Goal: Task Accomplishment & Management: Use online tool/utility

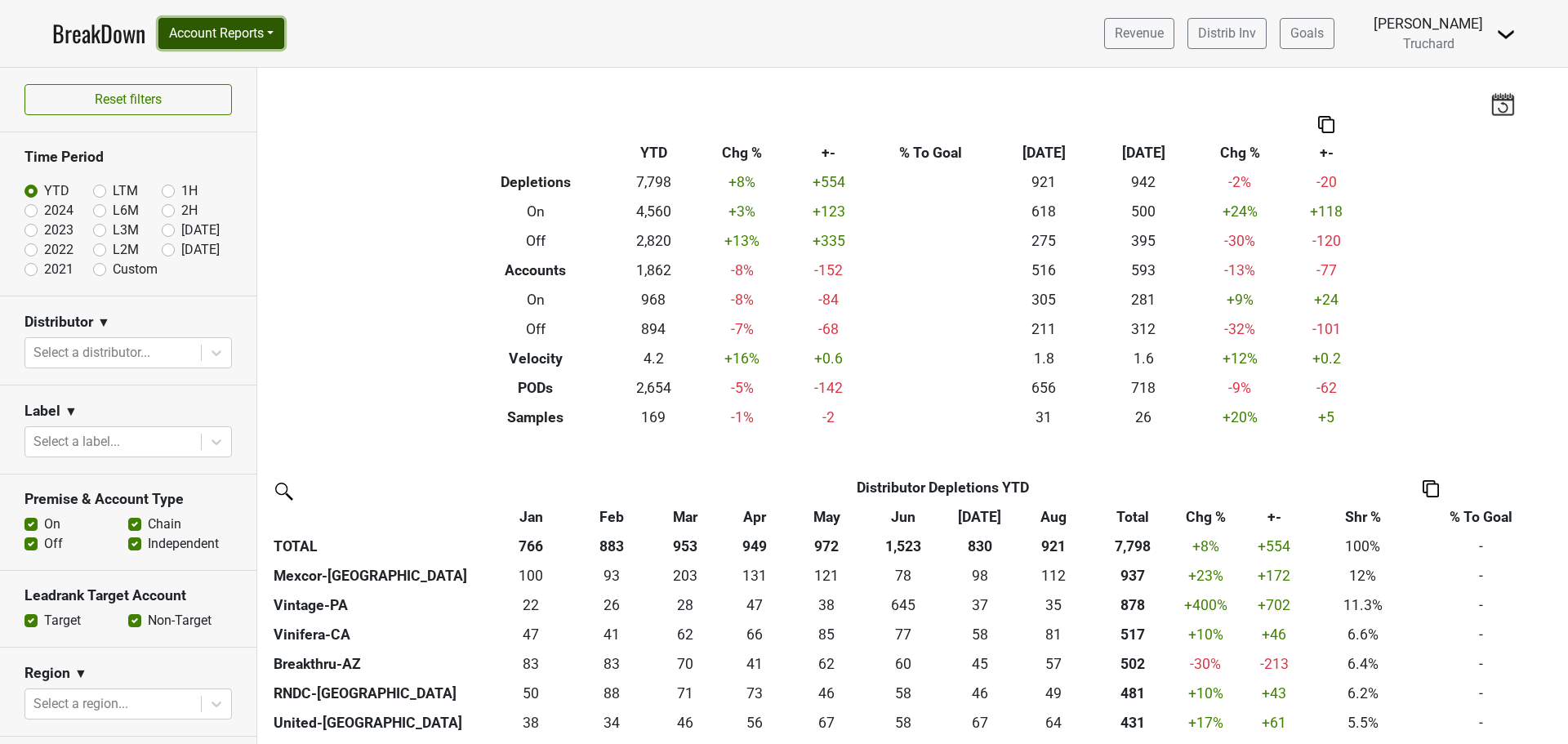
click at [256, 40] on button "Account Reports" at bounding box center [221, 33] width 126 height 31
click at [225, 94] on link "Map" at bounding box center [231, 97] width 145 height 26
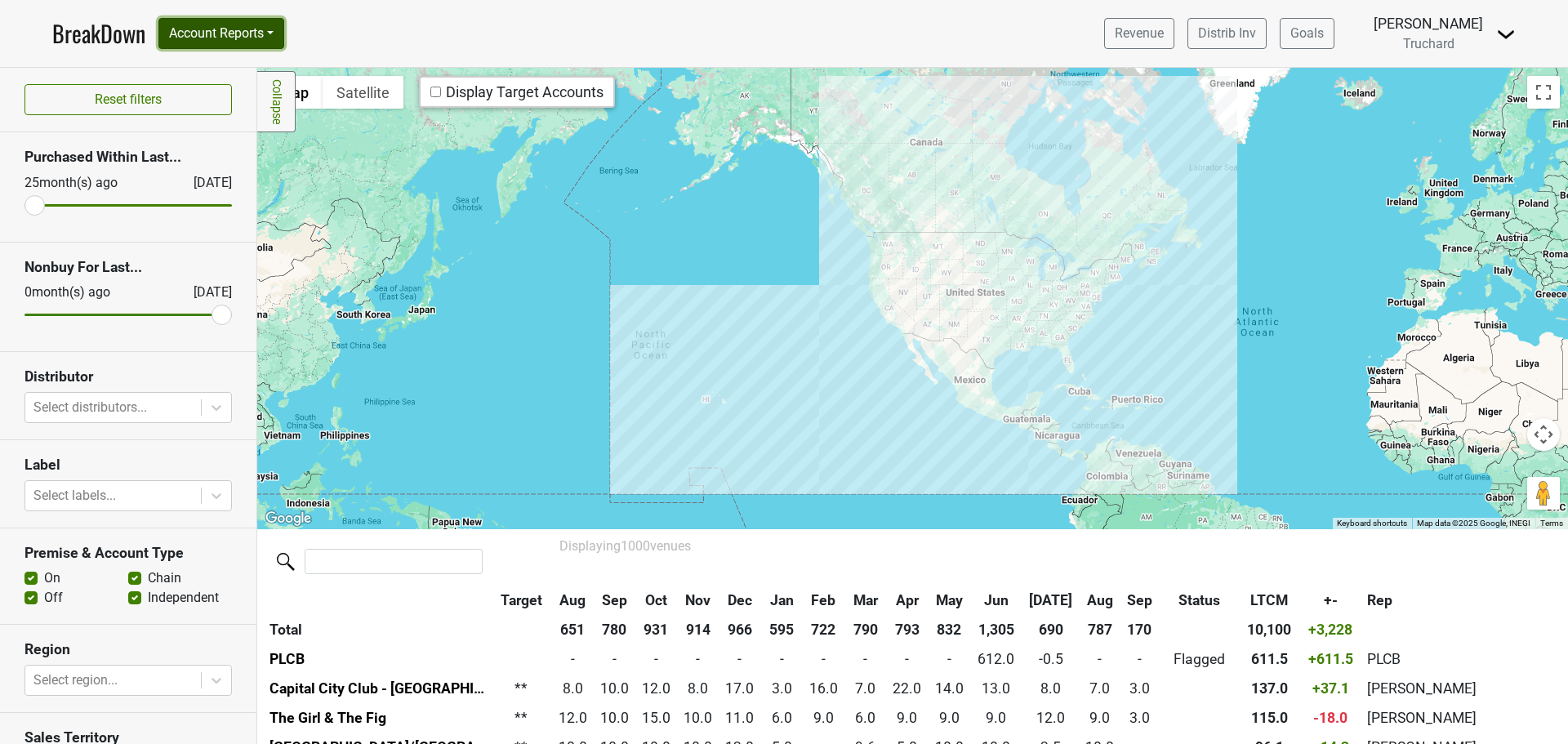
click at [272, 45] on button "Account Reports" at bounding box center [221, 33] width 126 height 31
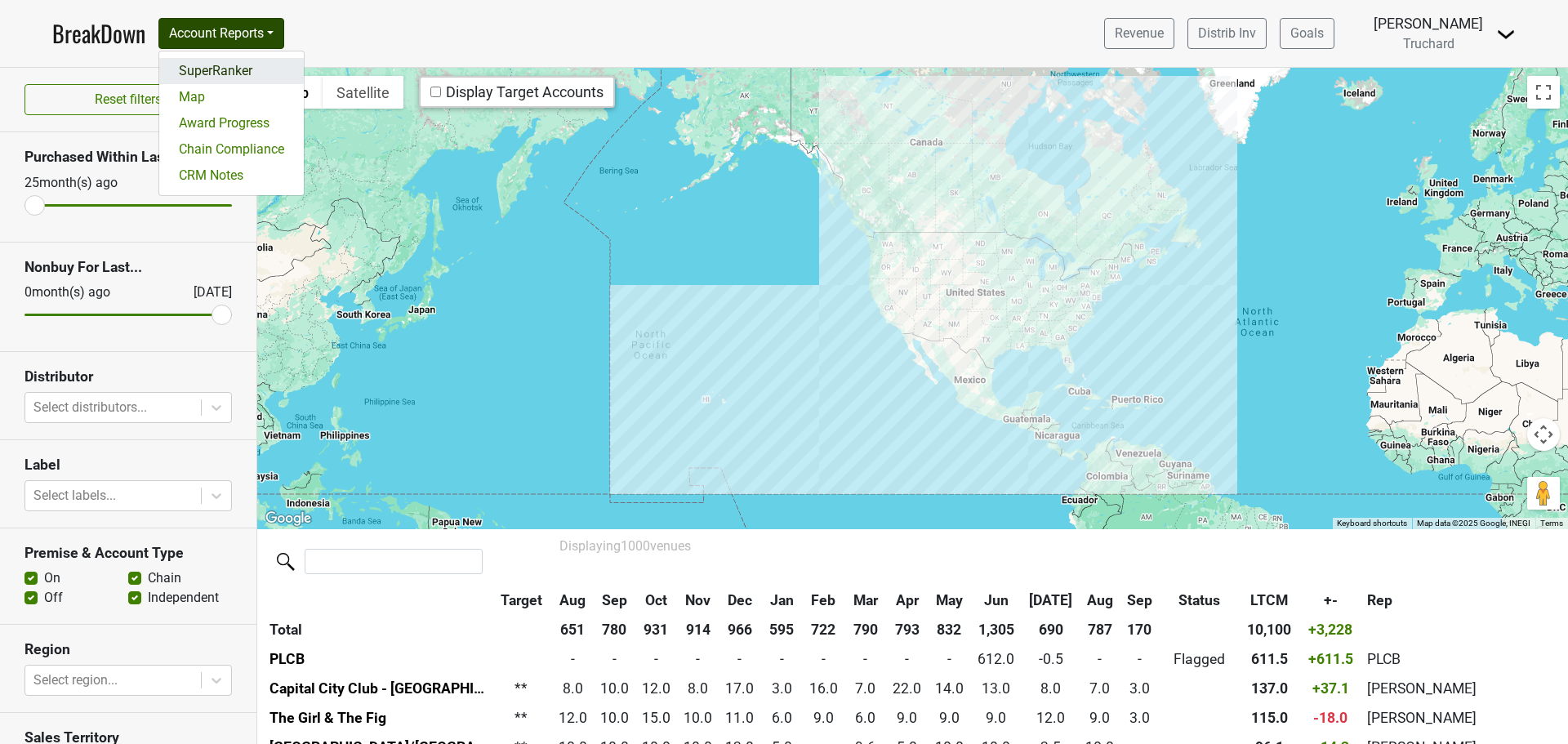
click at [250, 74] on link "SuperRanker" at bounding box center [231, 71] width 145 height 26
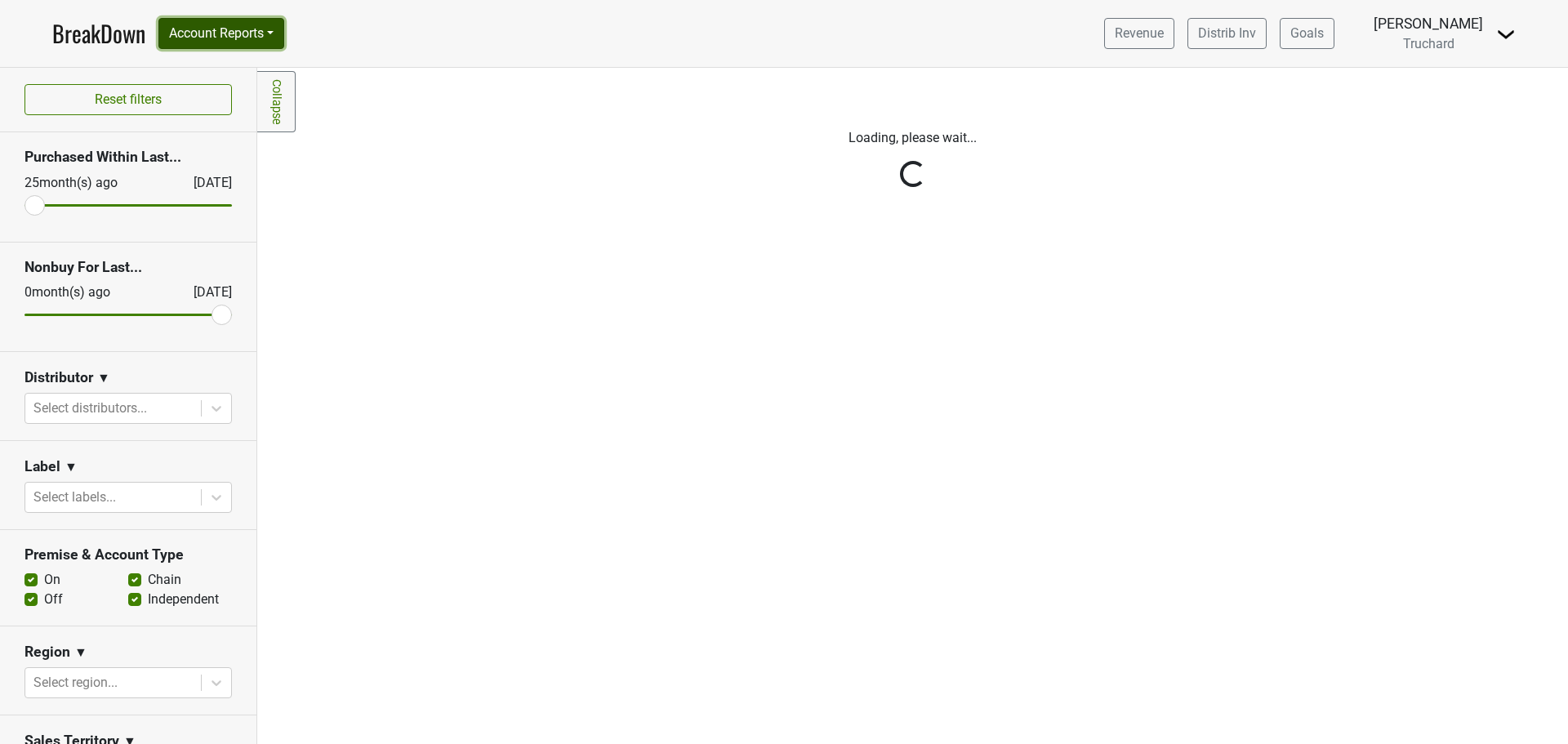
click at [239, 31] on button "Account Reports" at bounding box center [221, 33] width 126 height 31
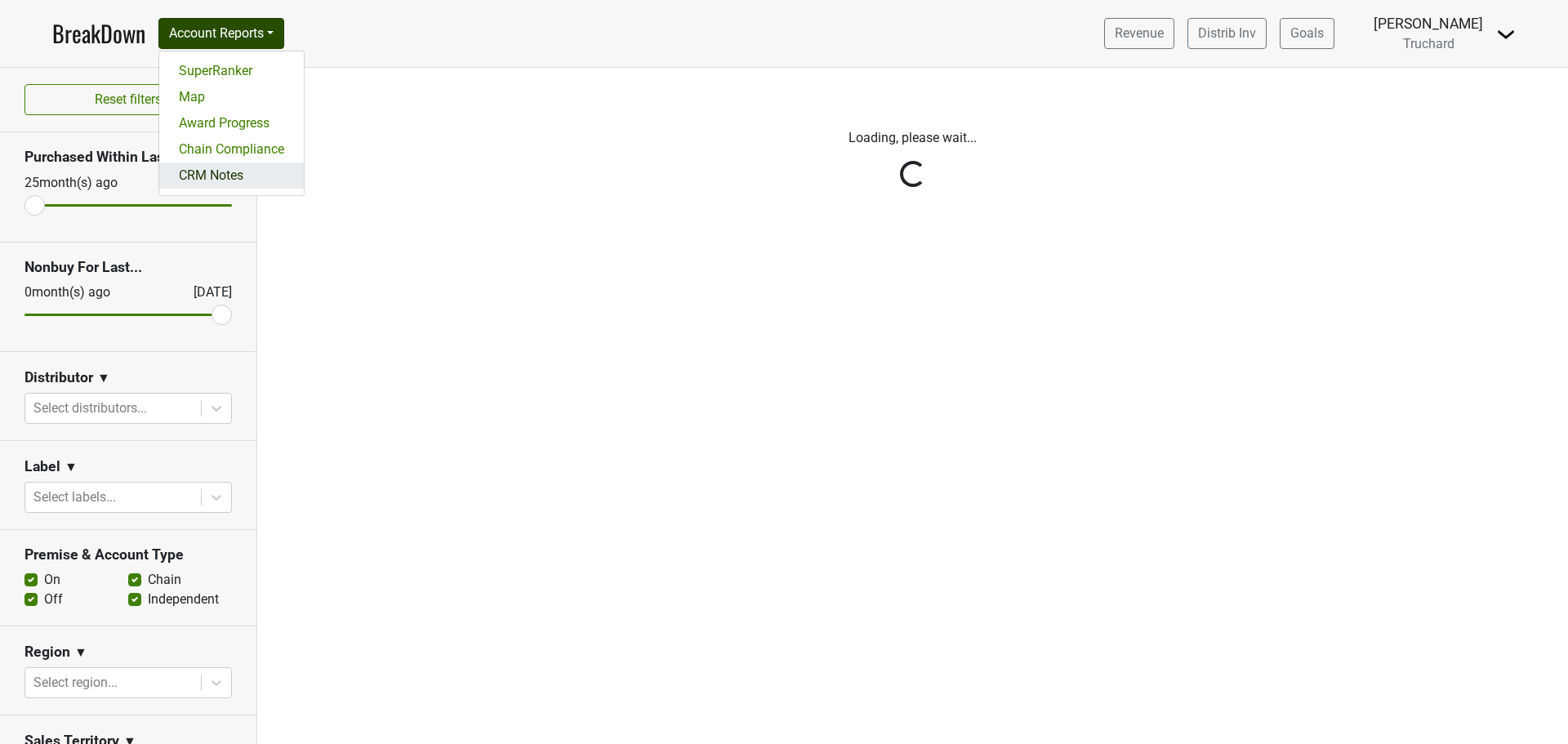
click at [220, 176] on link "CRM Notes" at bounding box center [231, 175] width 145 height 26
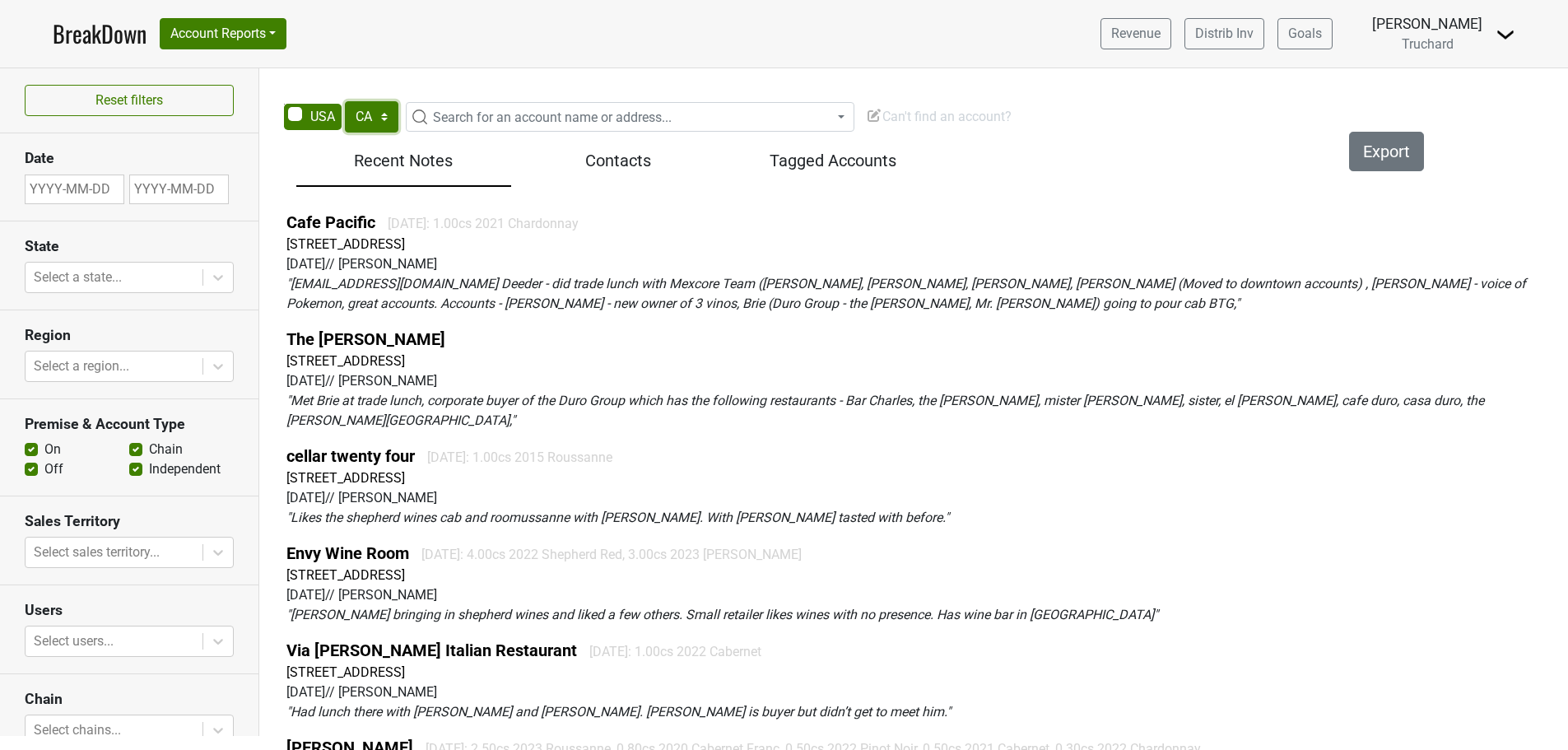
click at [378, 119] on select "AK AL AR AZ CA CO CT DC DE FL GA HI IA ID IL IN KS KY LA MA MD ME MI MN MO MS M…" at bounding box center [371, 117] width 53 height 32
select select "[GEOGRAPHIC_DATA]"
click at [345, 101] on select "AK AL AR AZ CA CO CT DC DE FL GA HI IA ID IL IN KS KY LA MA MD ME MI MN MO MS M…" at bounding box center [371, 117] width 53 height 32
click at [494, 109] on span "Search for an account name or address..." at bounding box center [552, 117] width 239 height 15
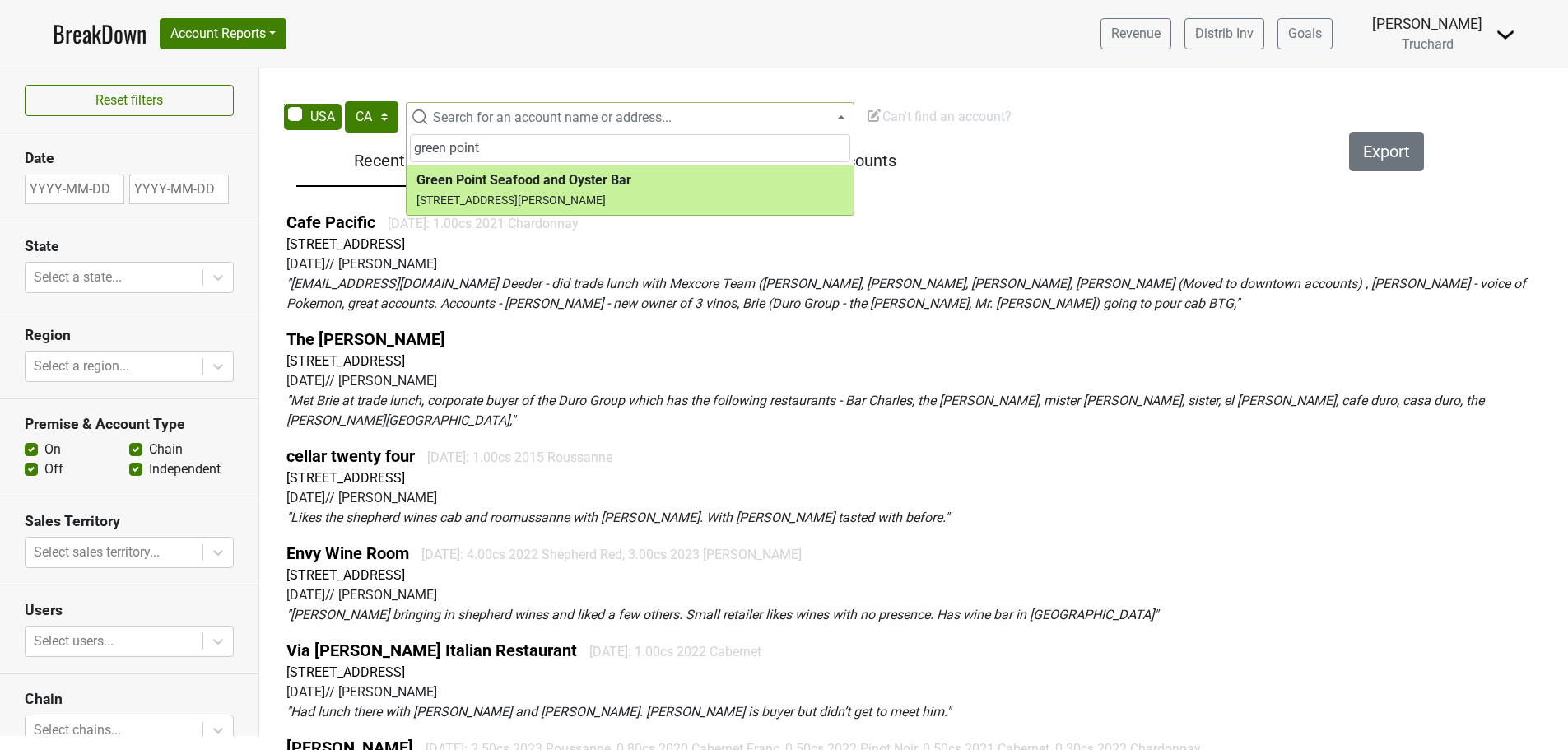
type input "green point"
select select "124448291"
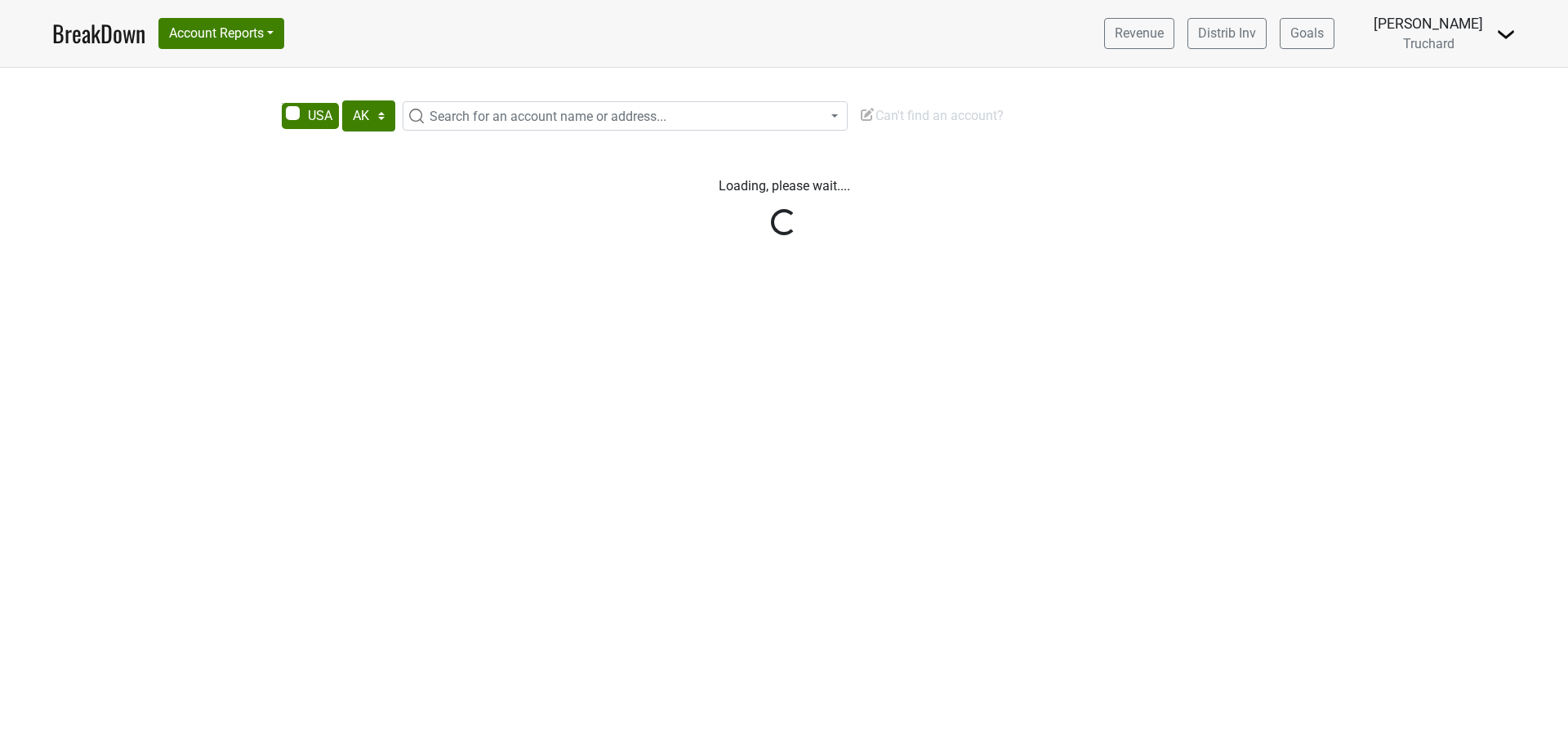
select select "[GEOGRAPHIC_DATA]"
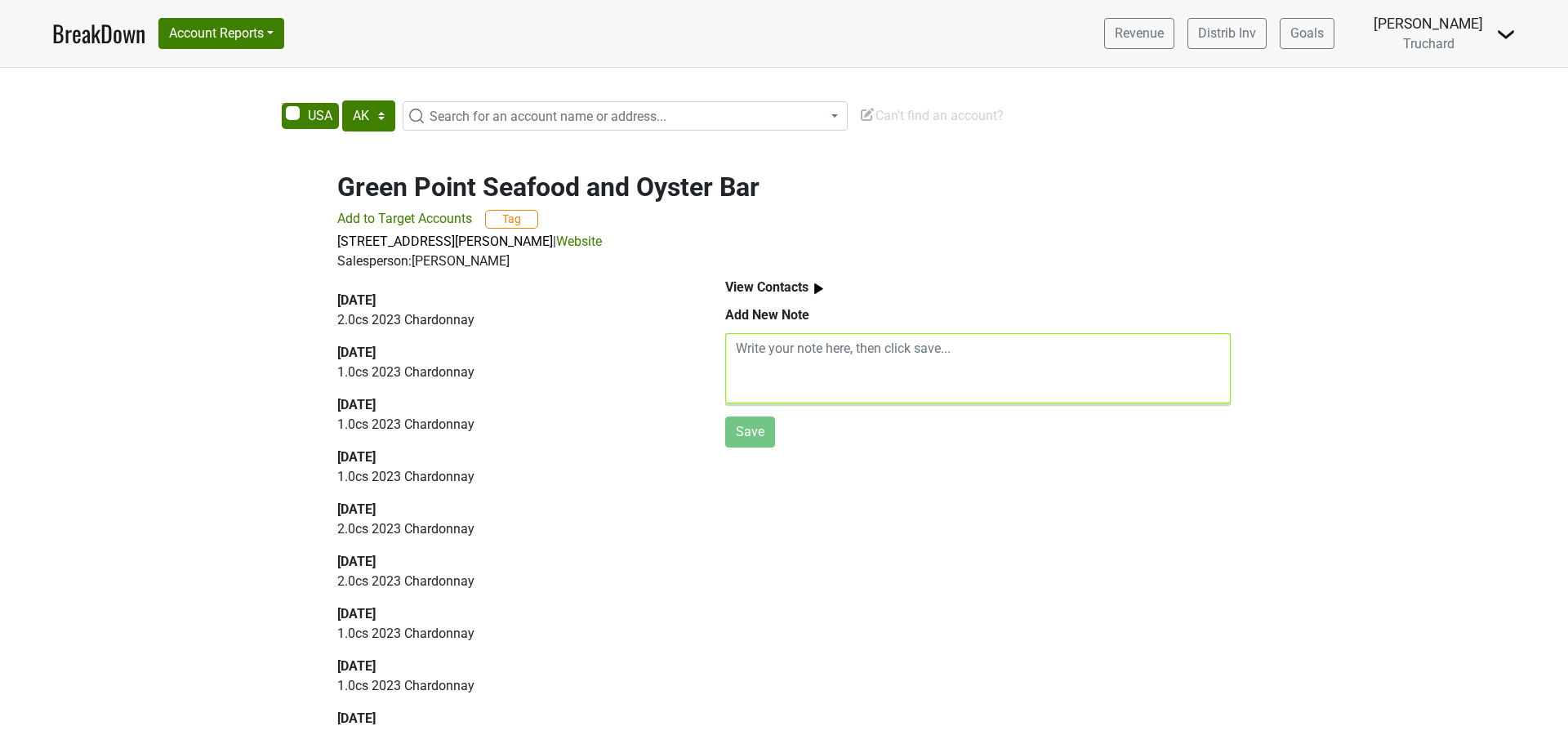
click at [822, 363] on textarea at bounding box center [978, 368] width 506 height 70
paste textarea "Nik Katz <nkatz@katzbroshospitality.com>"
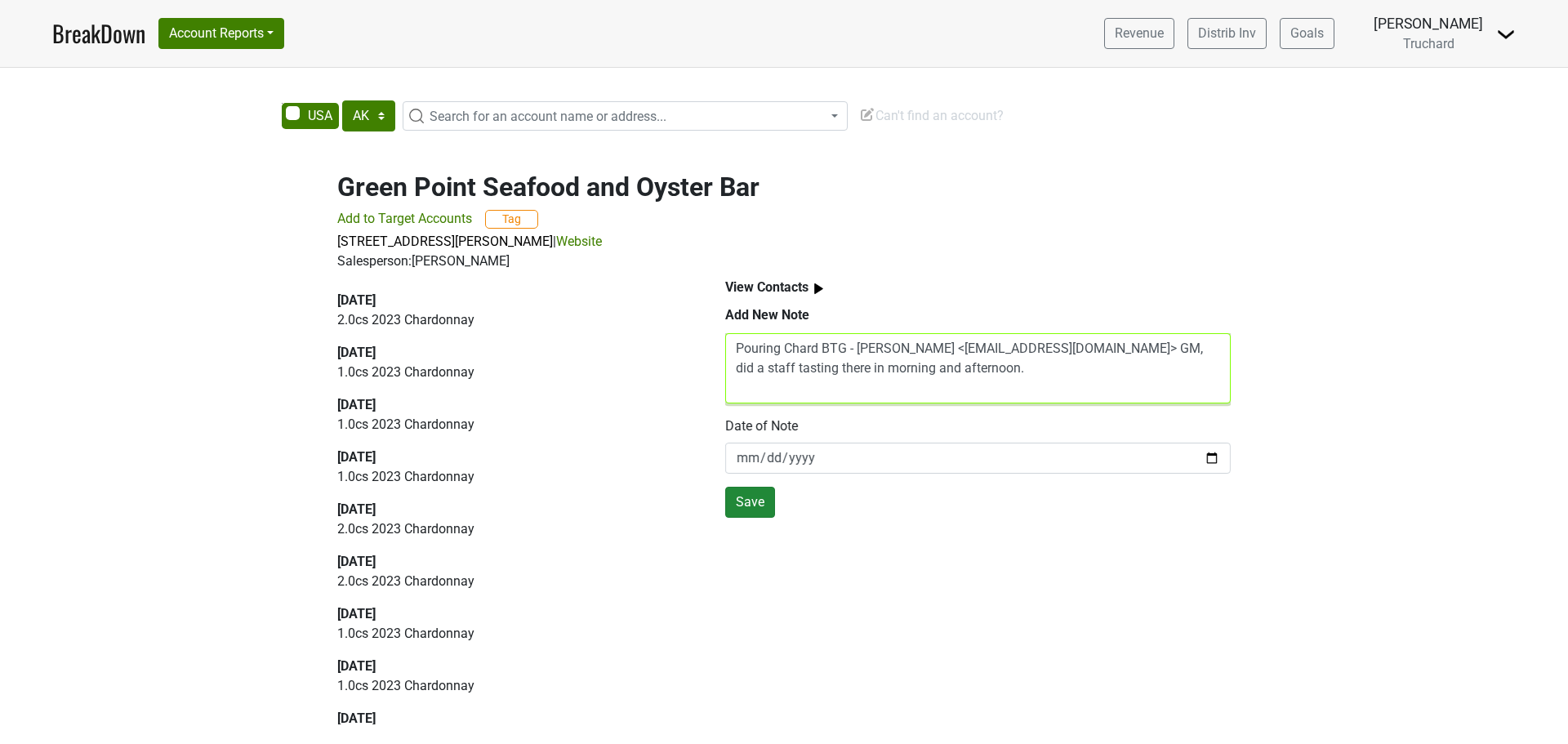
type textarea "Pouring Chard BTG - Nik Katz <nkatz@katzbroshospitality.com> GM, did a staff ta…"
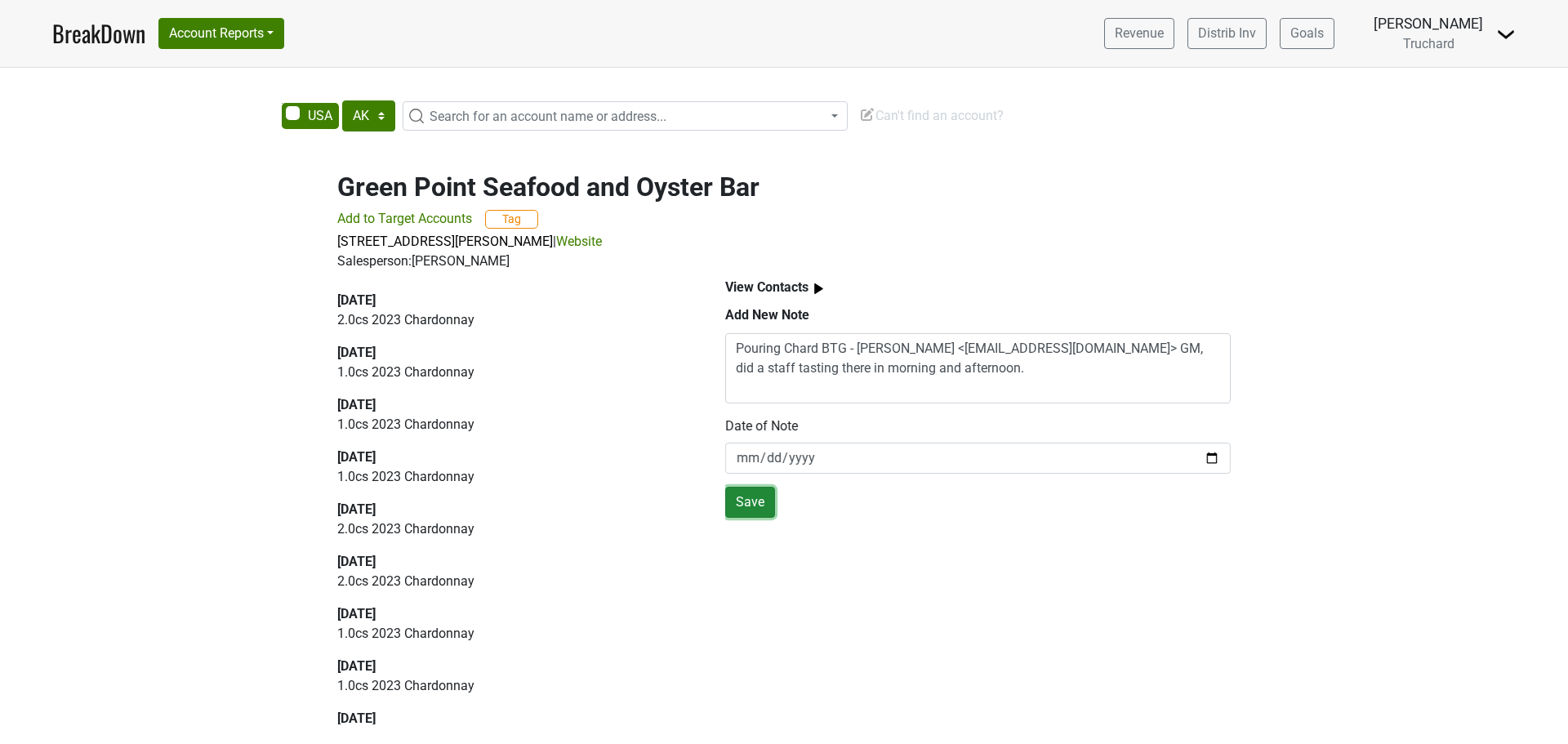
click at [751, 503] on button "Save" at bounding box center [750, 502] width 49 height 31
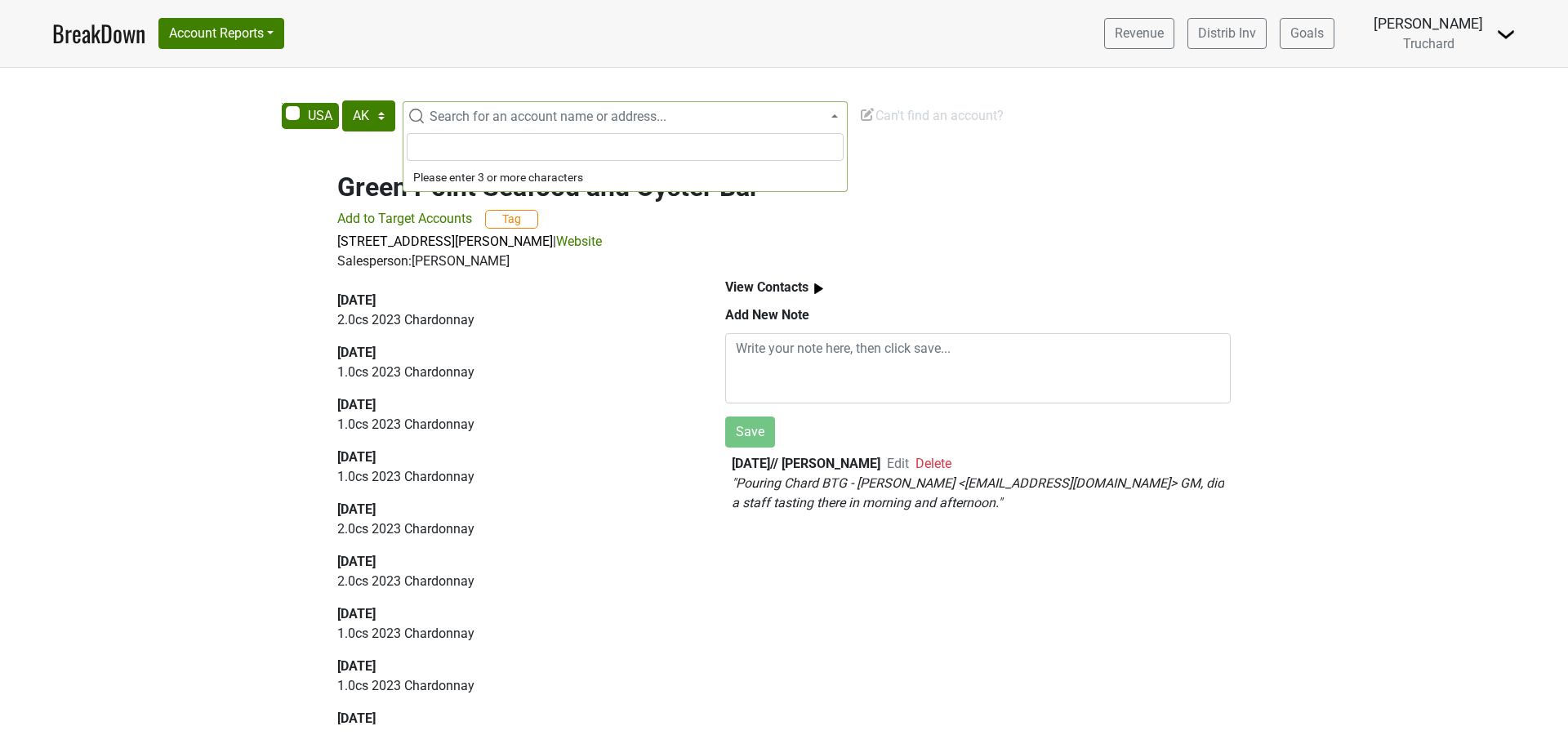
click at [696, 118] on span "Search for an account name or address..." at bounding box center [635, 117] width 424 height 20
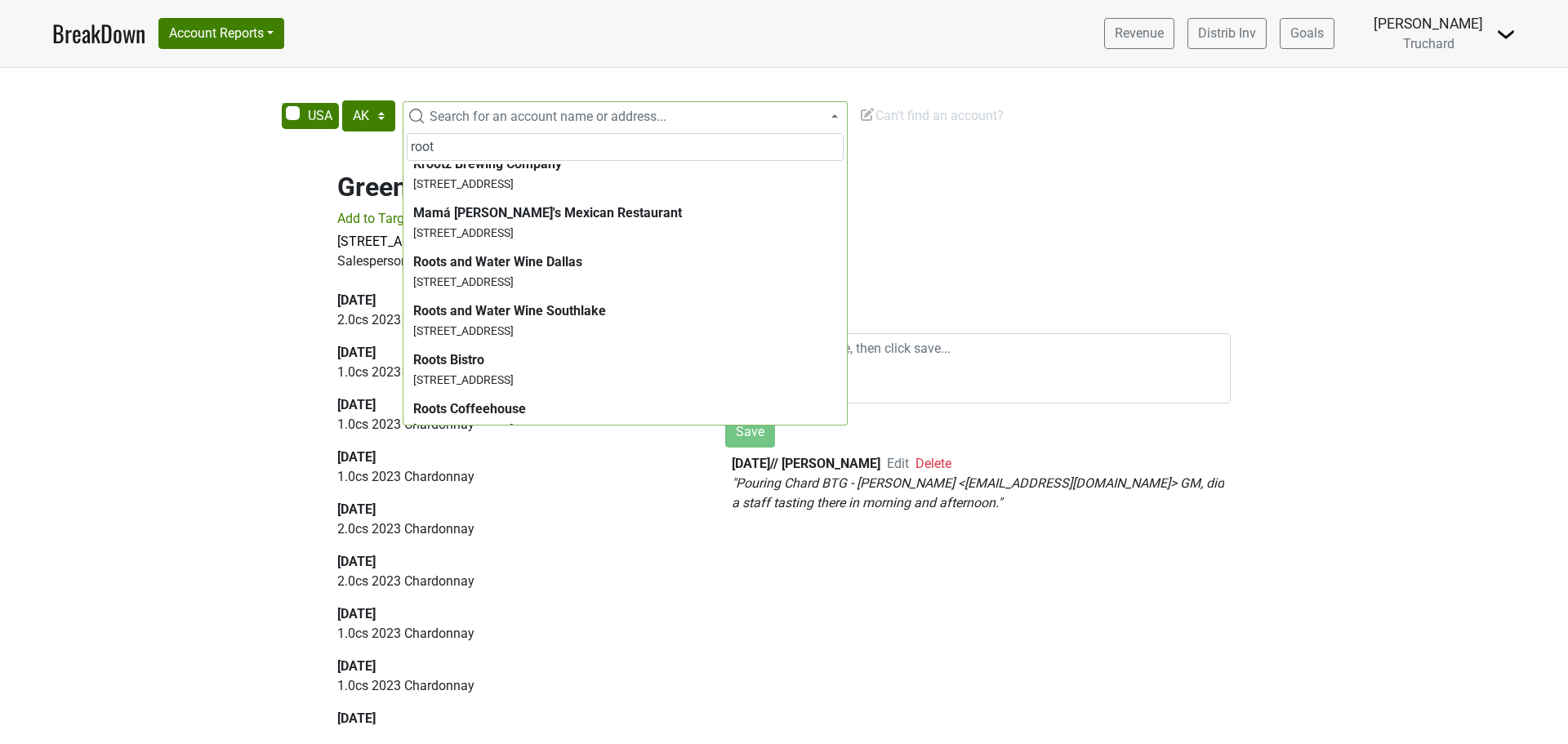
scroll to position [344, 0]
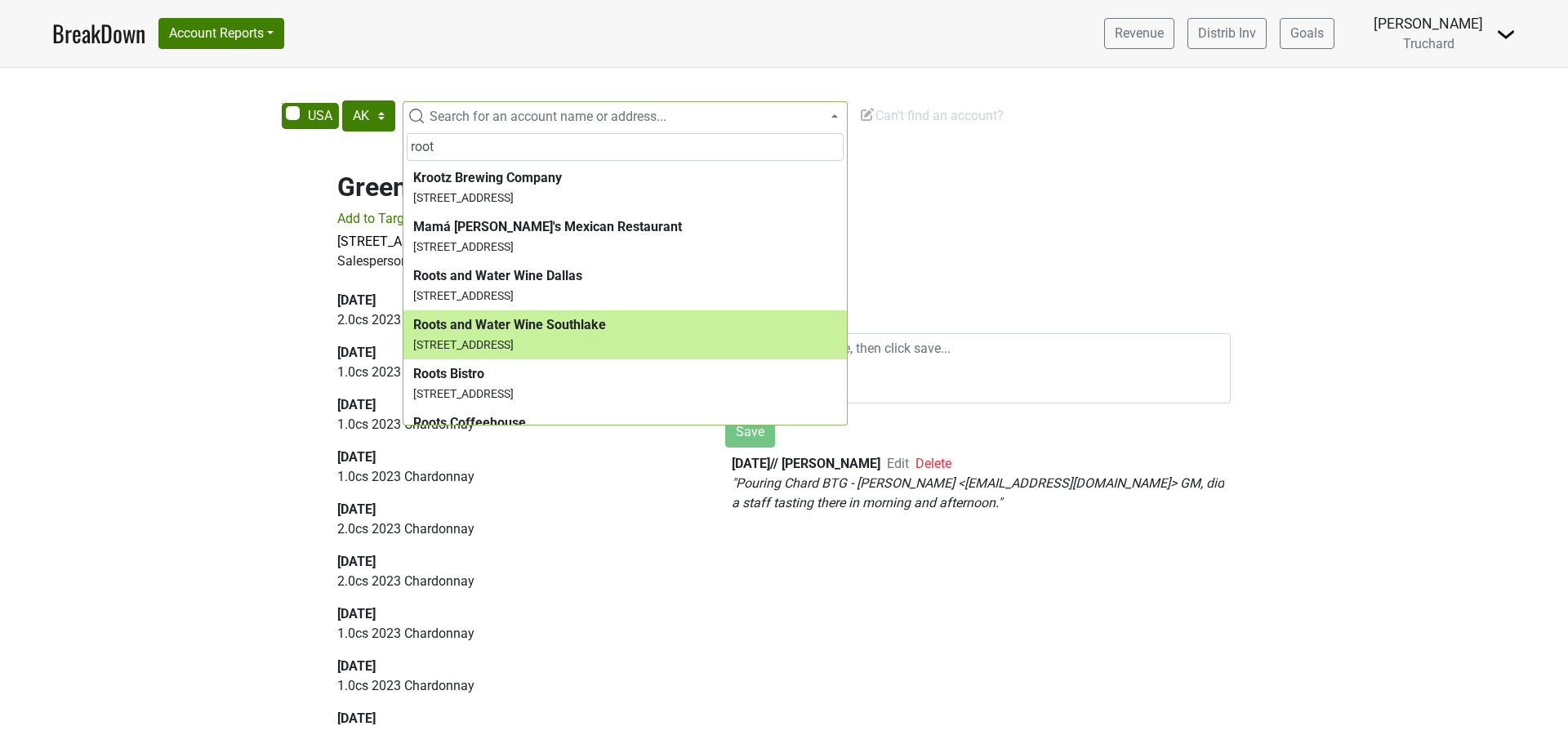
type input "root"
select select "124379234"
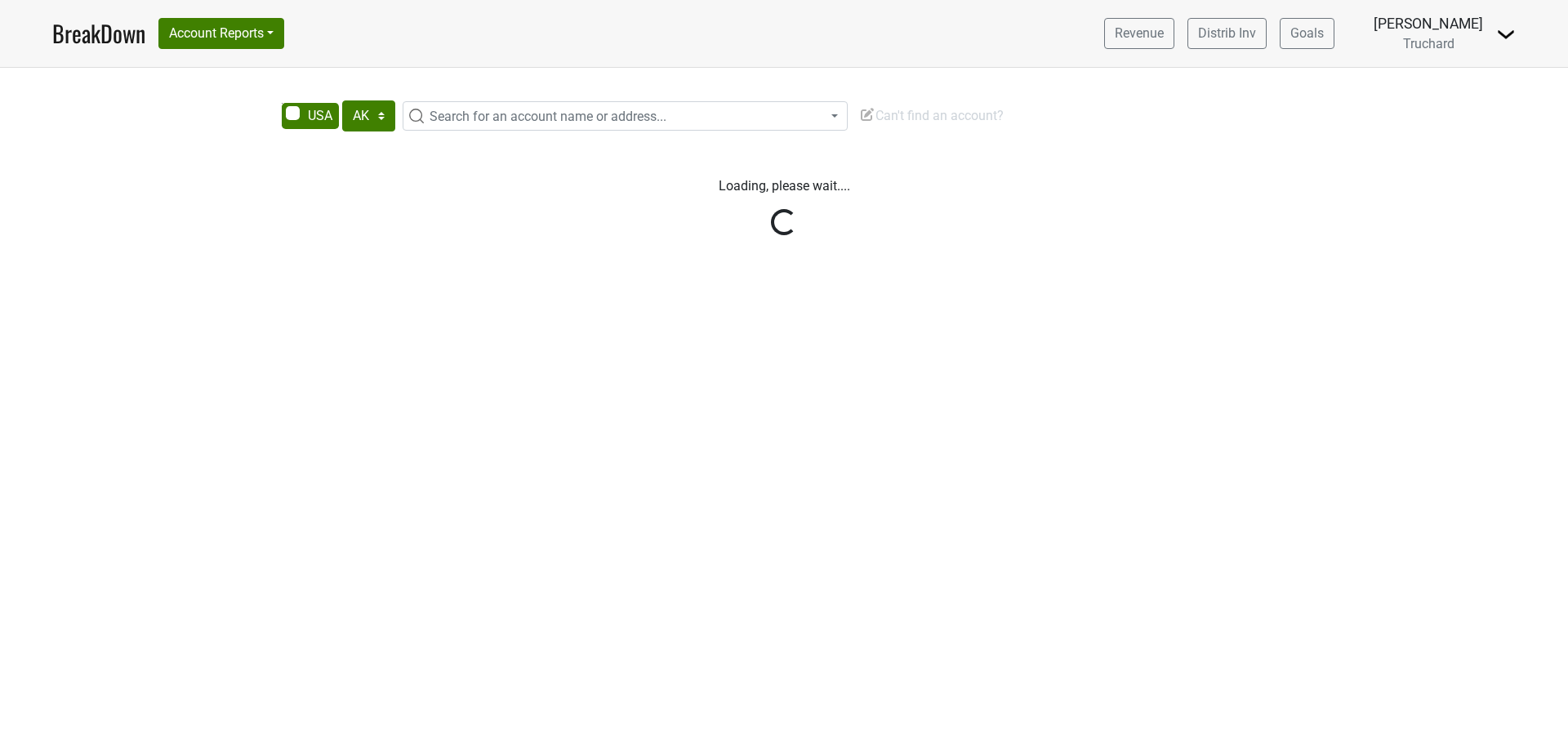
select select "[GEOGRAPHIC_DATA]"
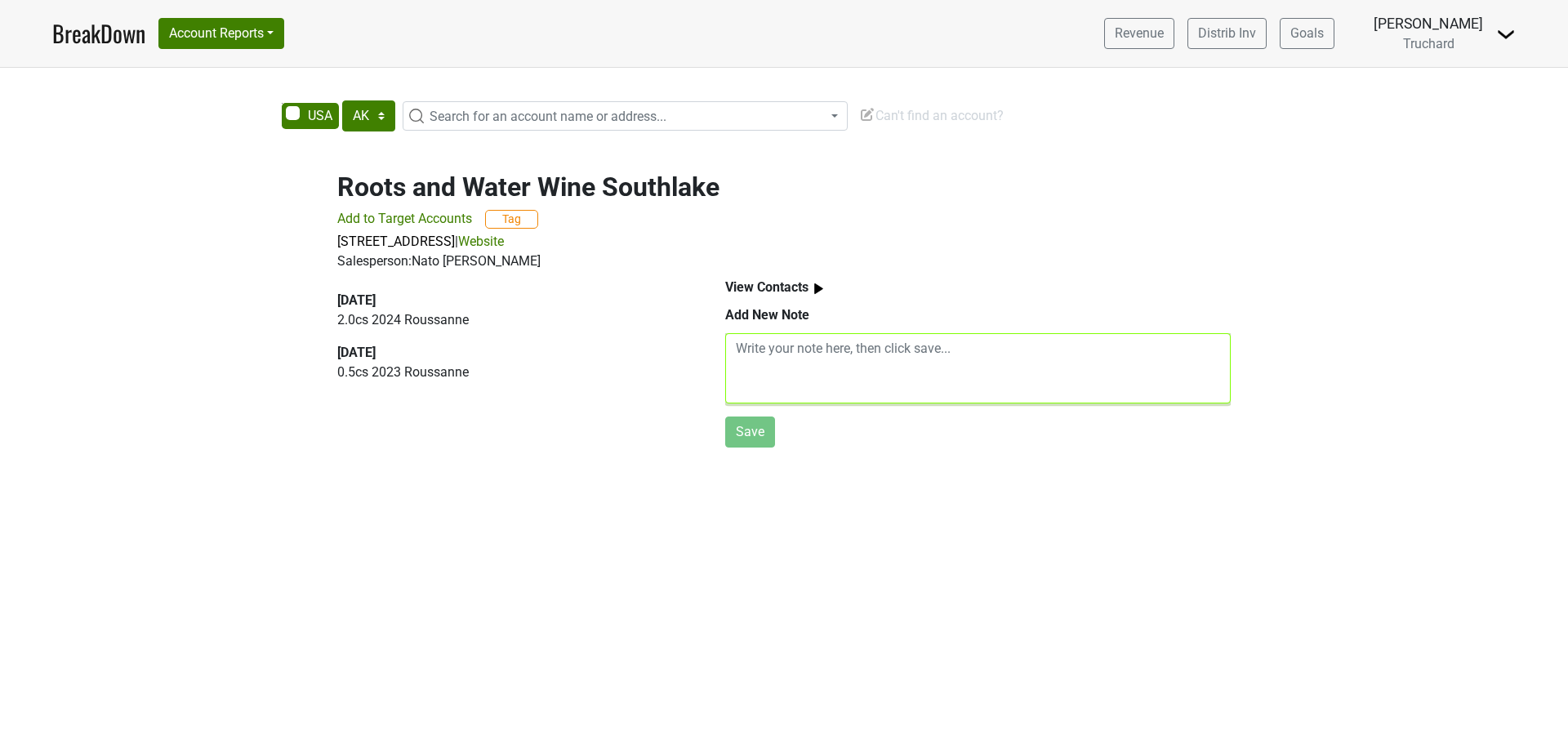
click at [872, 354] on textarea at bounding box center [978, 368] width 506 height 70
paste textarea "I’m back at the vineyard now, but I wanted to reach out and say how wonderful i…"
type textarea "I’m back at the vineyard now, but I wanted to reach out and say how wonderful i…"
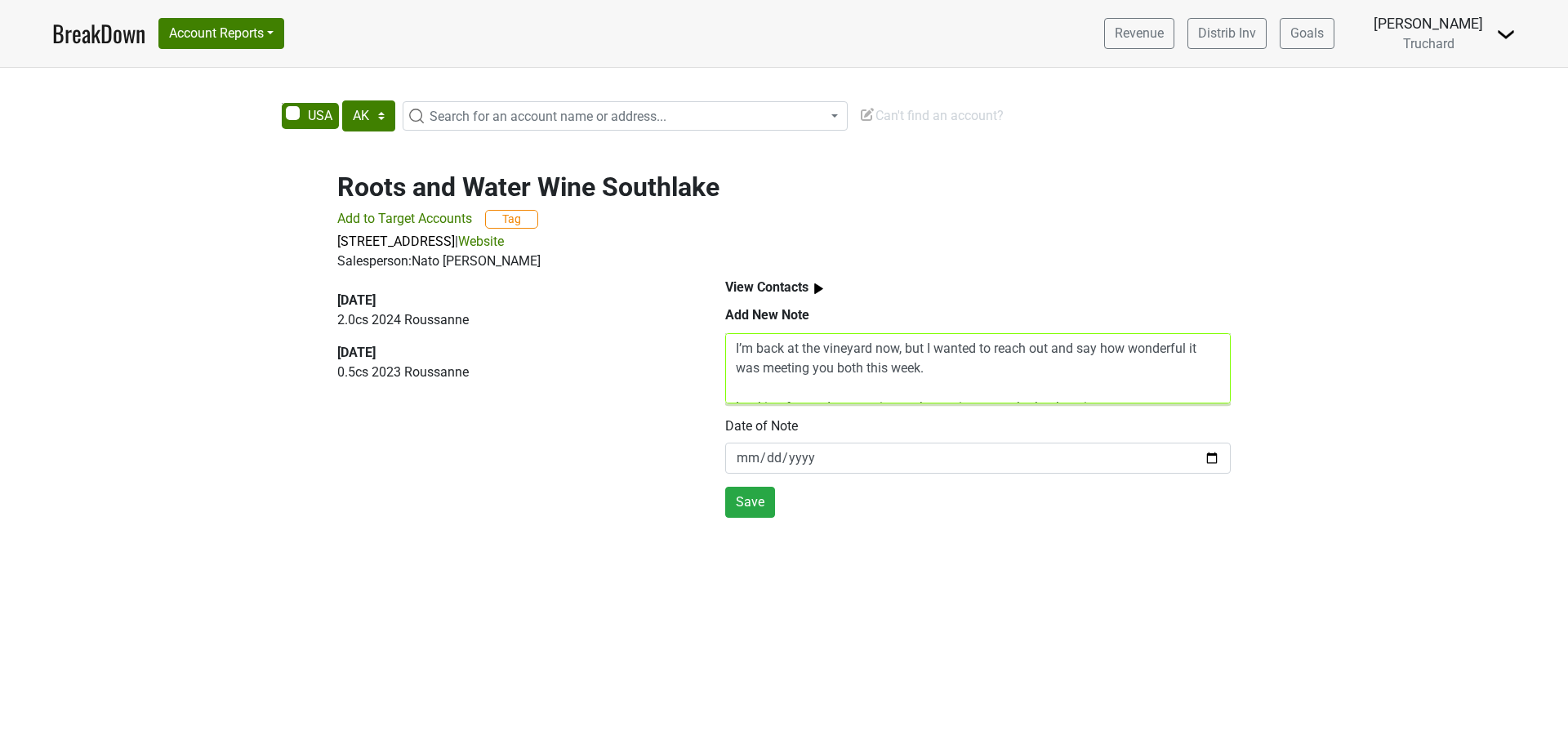
drag, startPoint x: 854, startPoint y: 396, endPoint x: 727, endPoint y: 348, distance: 135.8
click at [727, 348] on textarea "I’m back at the vineyard now, but I wanted to reach out and say how wonderful i…" at bounding box center [978, 368] width 506 height 70
type textarea "Jeff and Blake - private club that does events on Thursdays, with Ceaser"
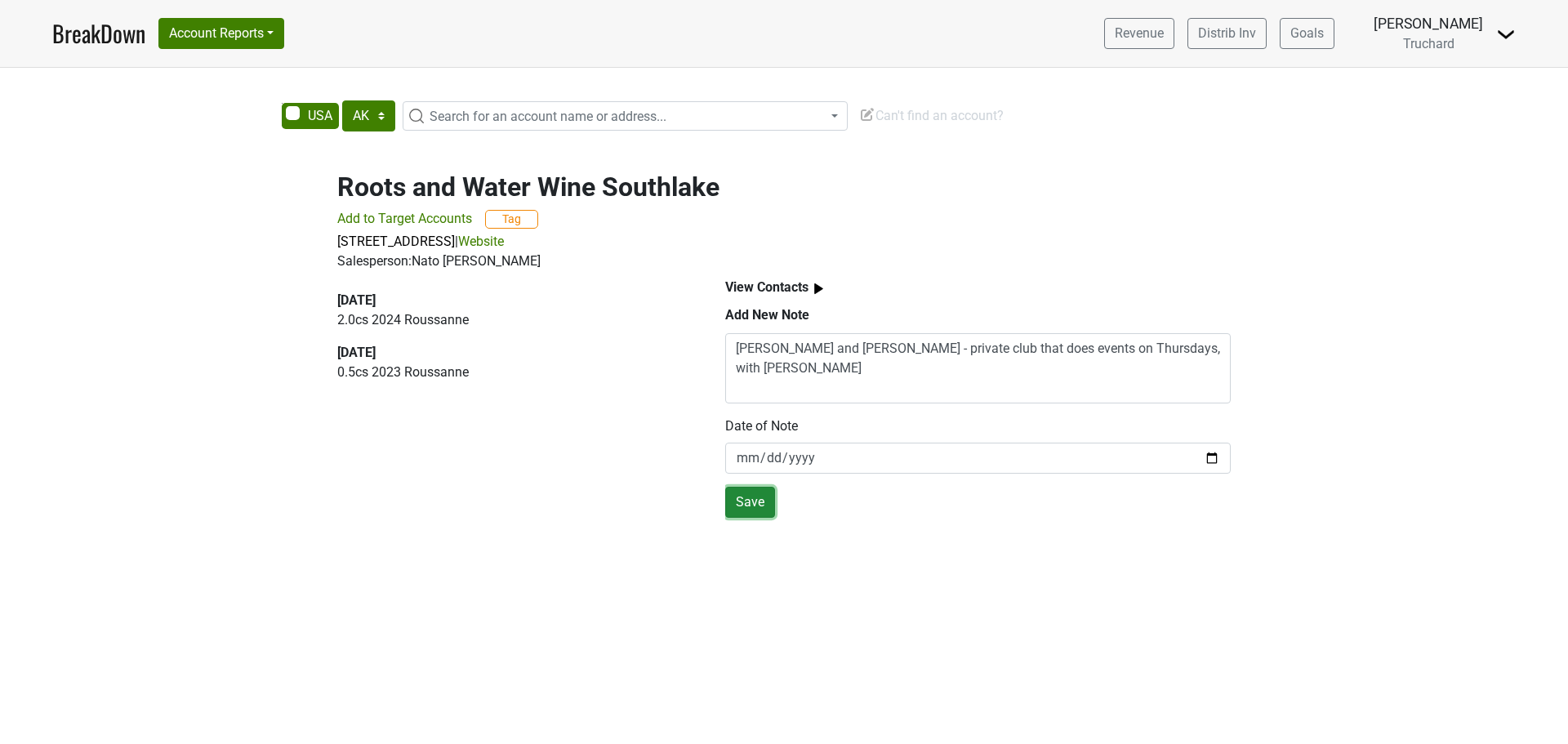
click at [764, 507] on button "Save" at bounding box center [750, 502] width 49 height 31
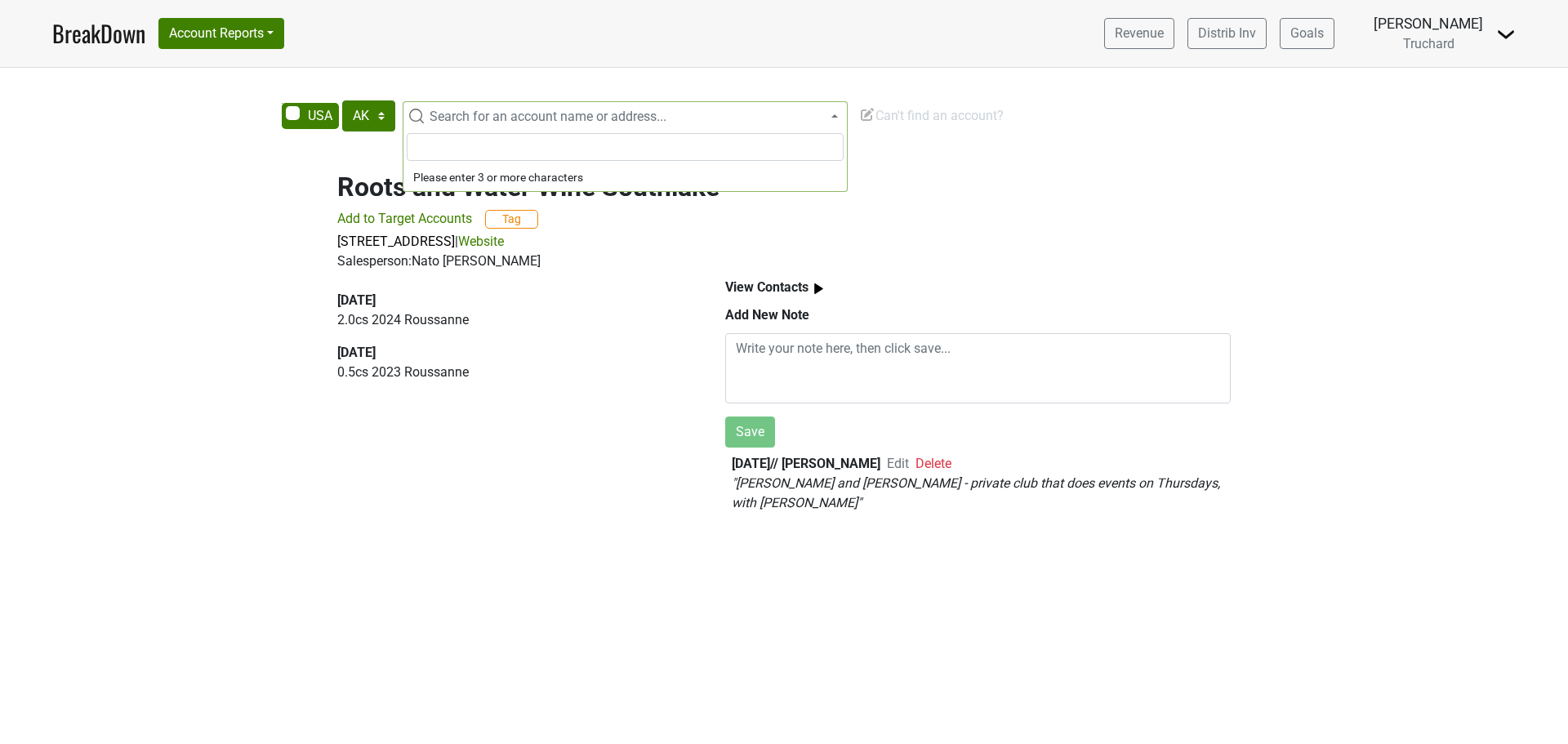
click at [569, 117] on span "Search for an account name or address..." at bounding box center [548, 116] width 237 height 15
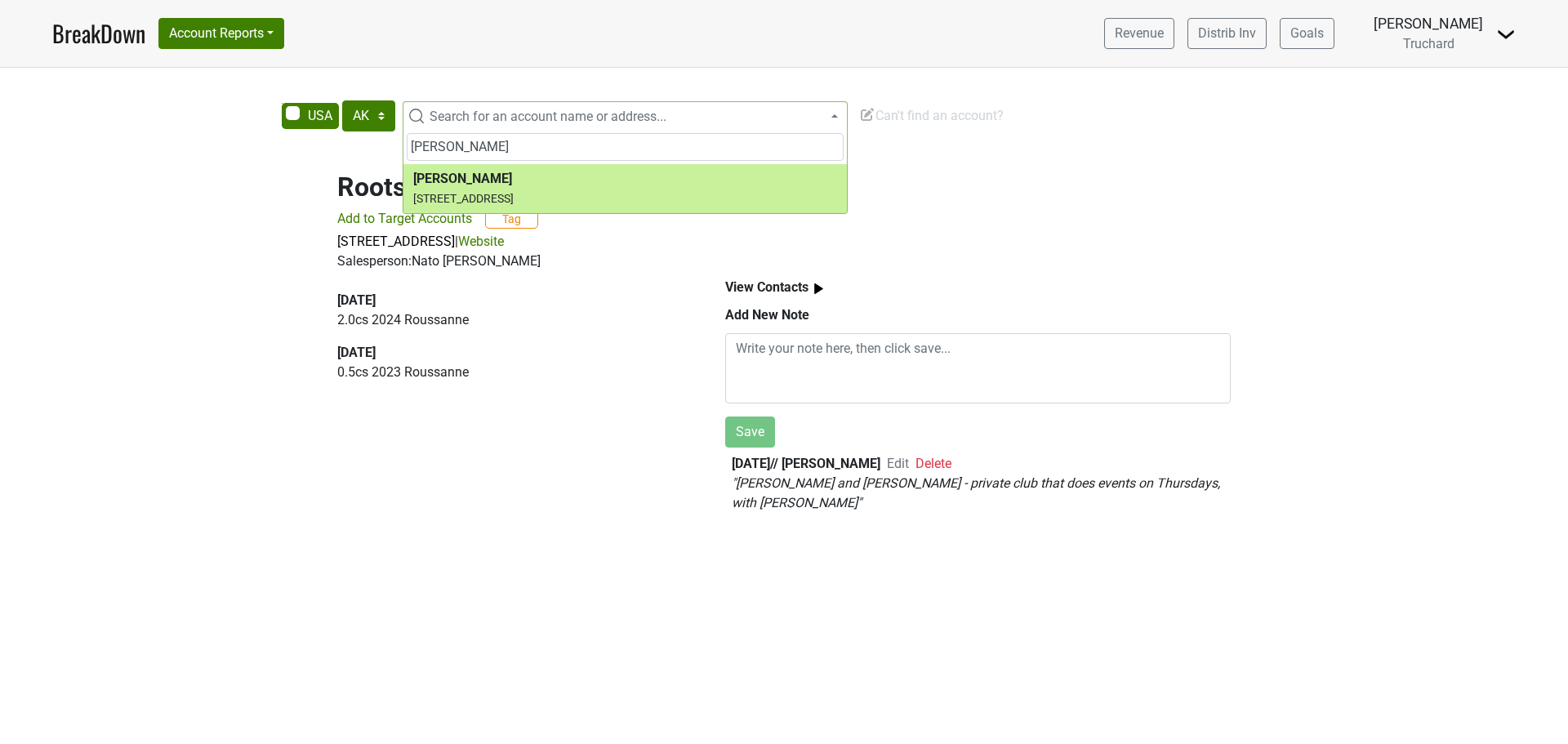
type input "perra"
select select "123911016"
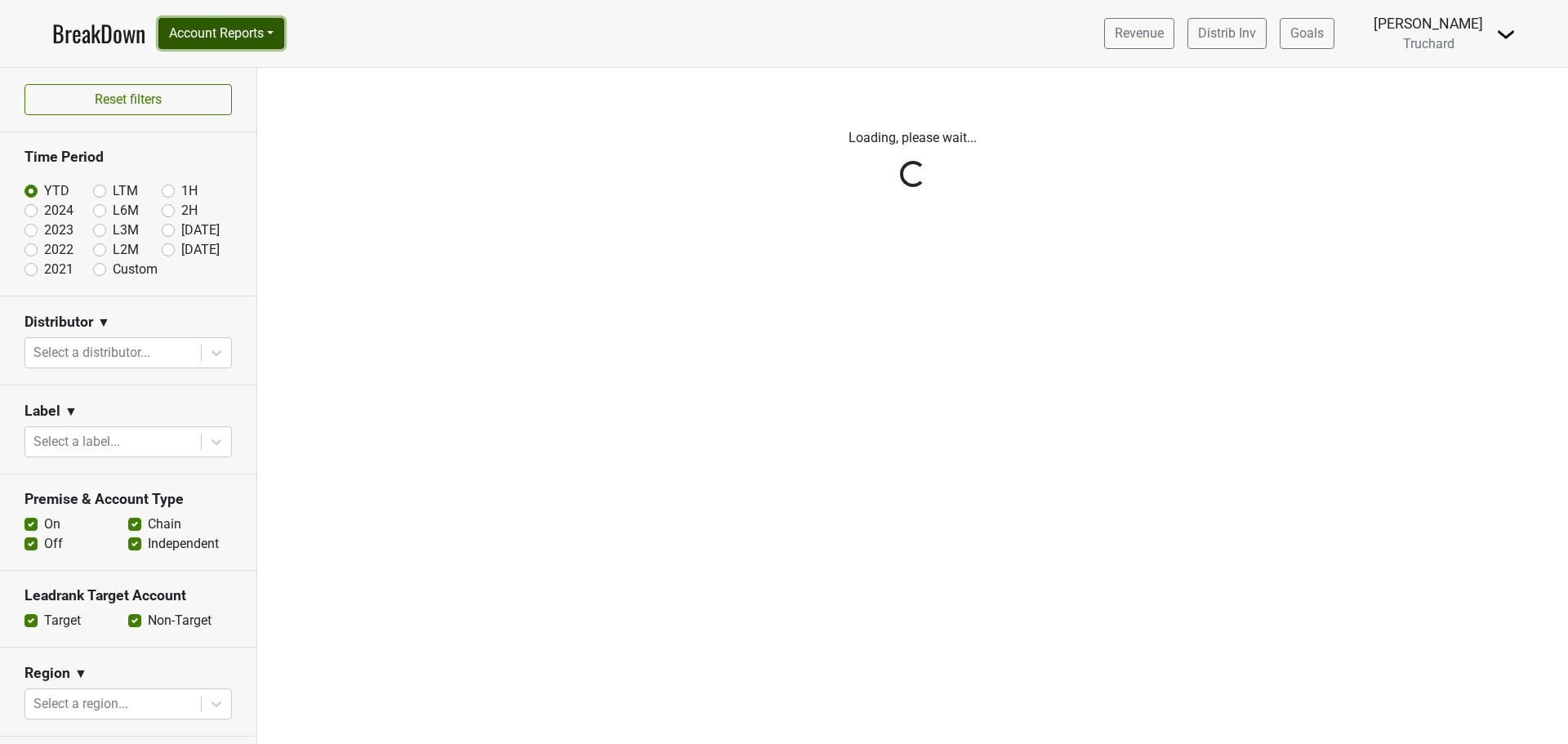
click at [269, 40] on button "Account Reports" at bounding box center [221, 33] width 126 height 31
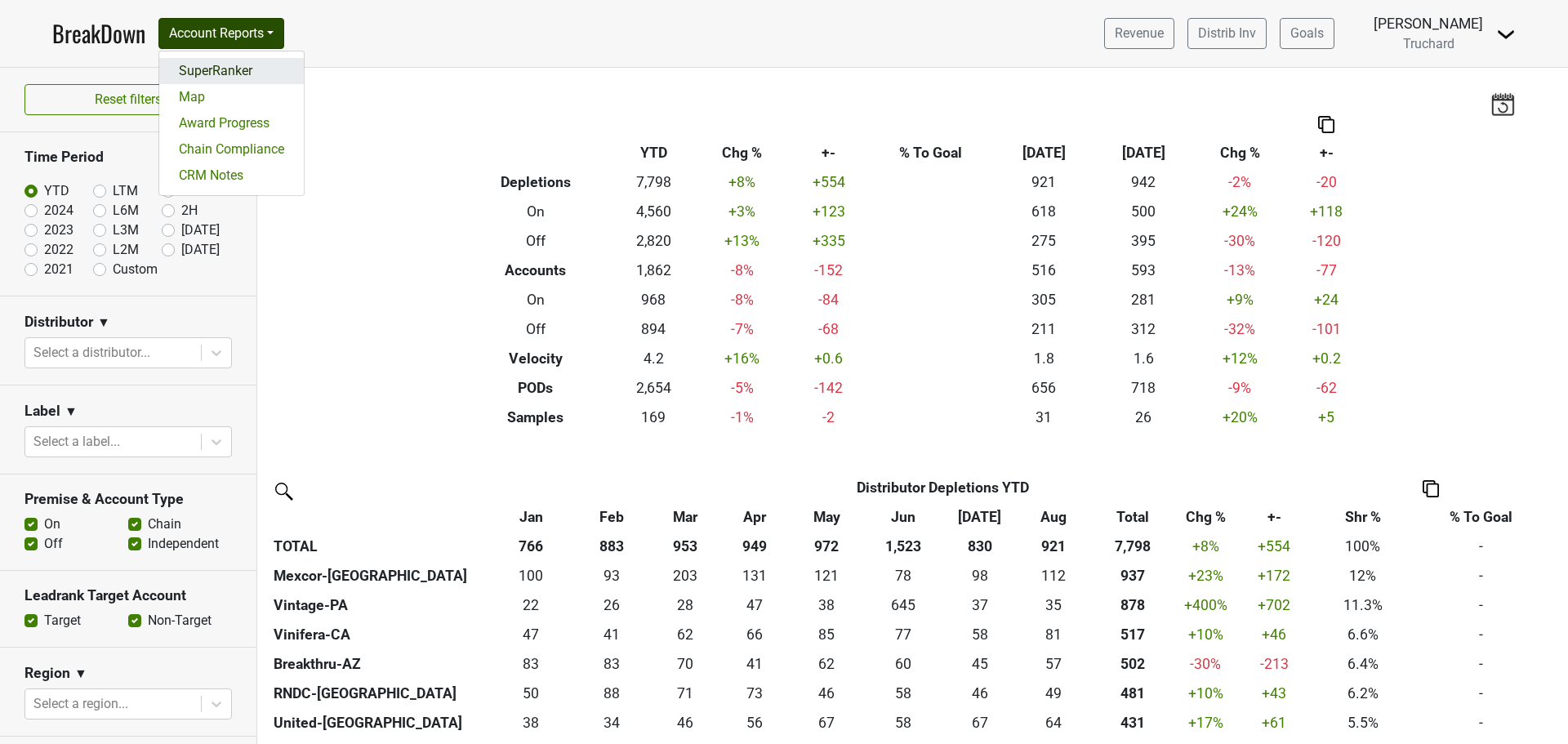
click at [235, 66] on link "SuperRanker" at bounding box center [231, 71] width 145 height 26
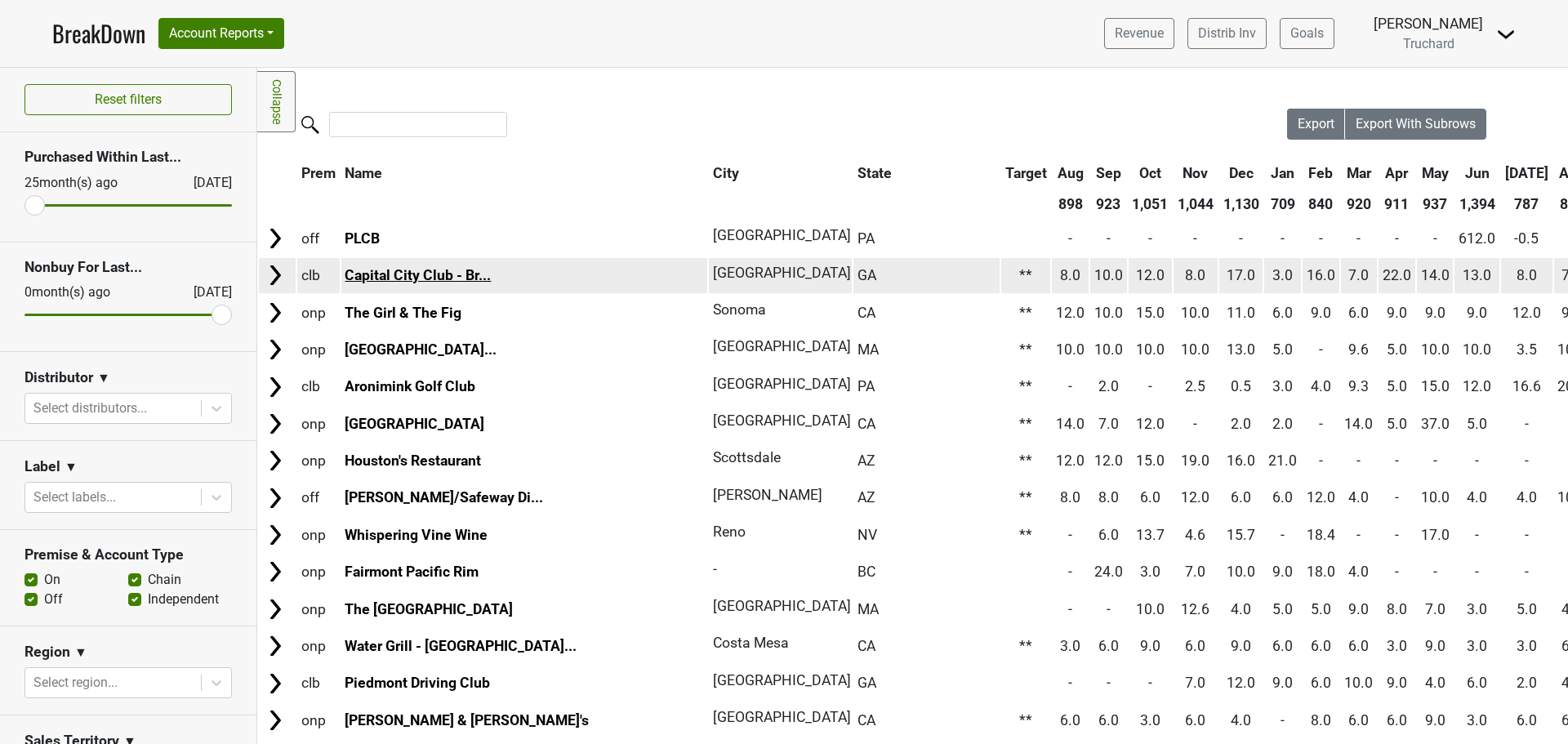
click at [404, 271] on link "Capital City Club - Br..." at bounding box center [418, 275] width 146 height 16
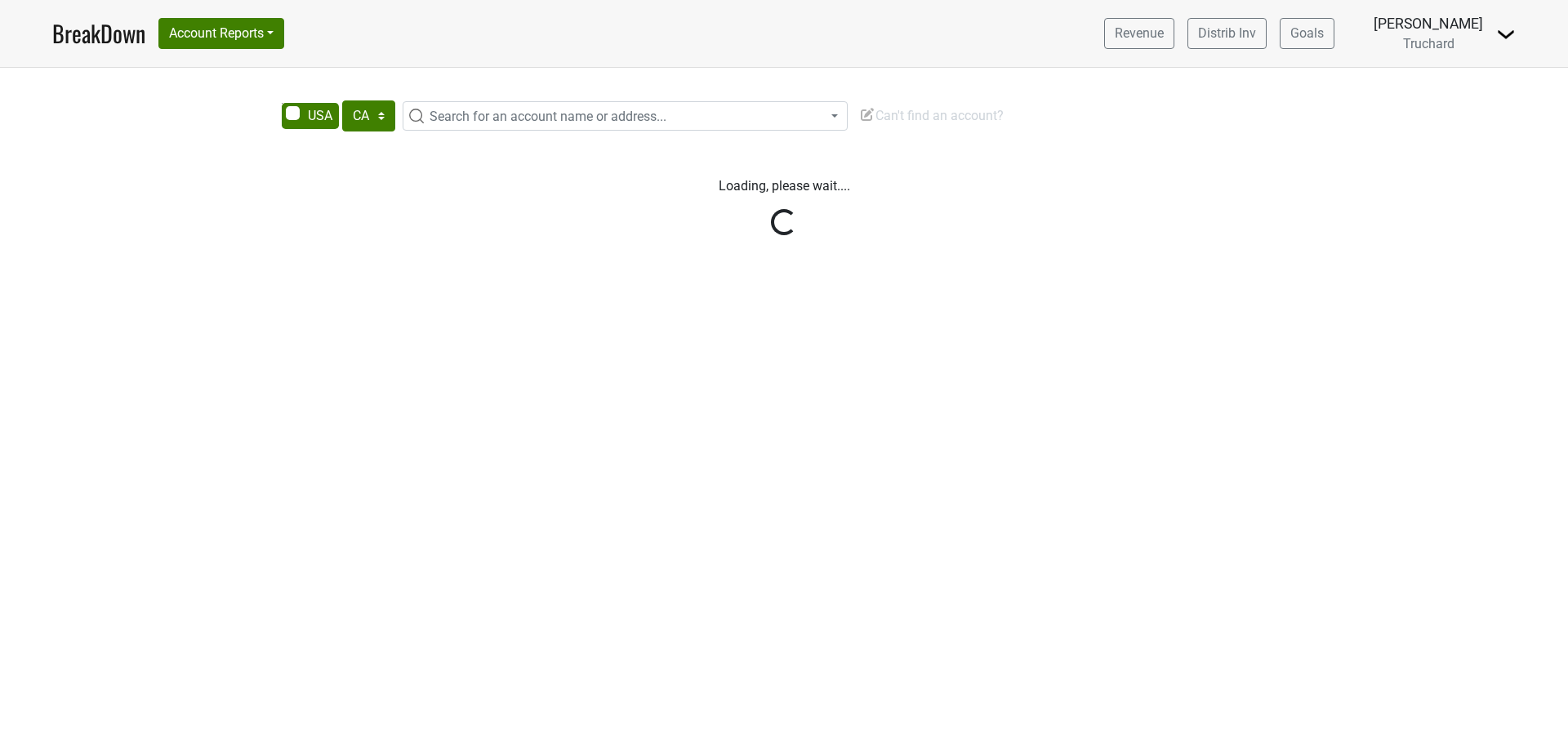
select select "CA"
select select "[GEOGRAPHIC_DATA]"
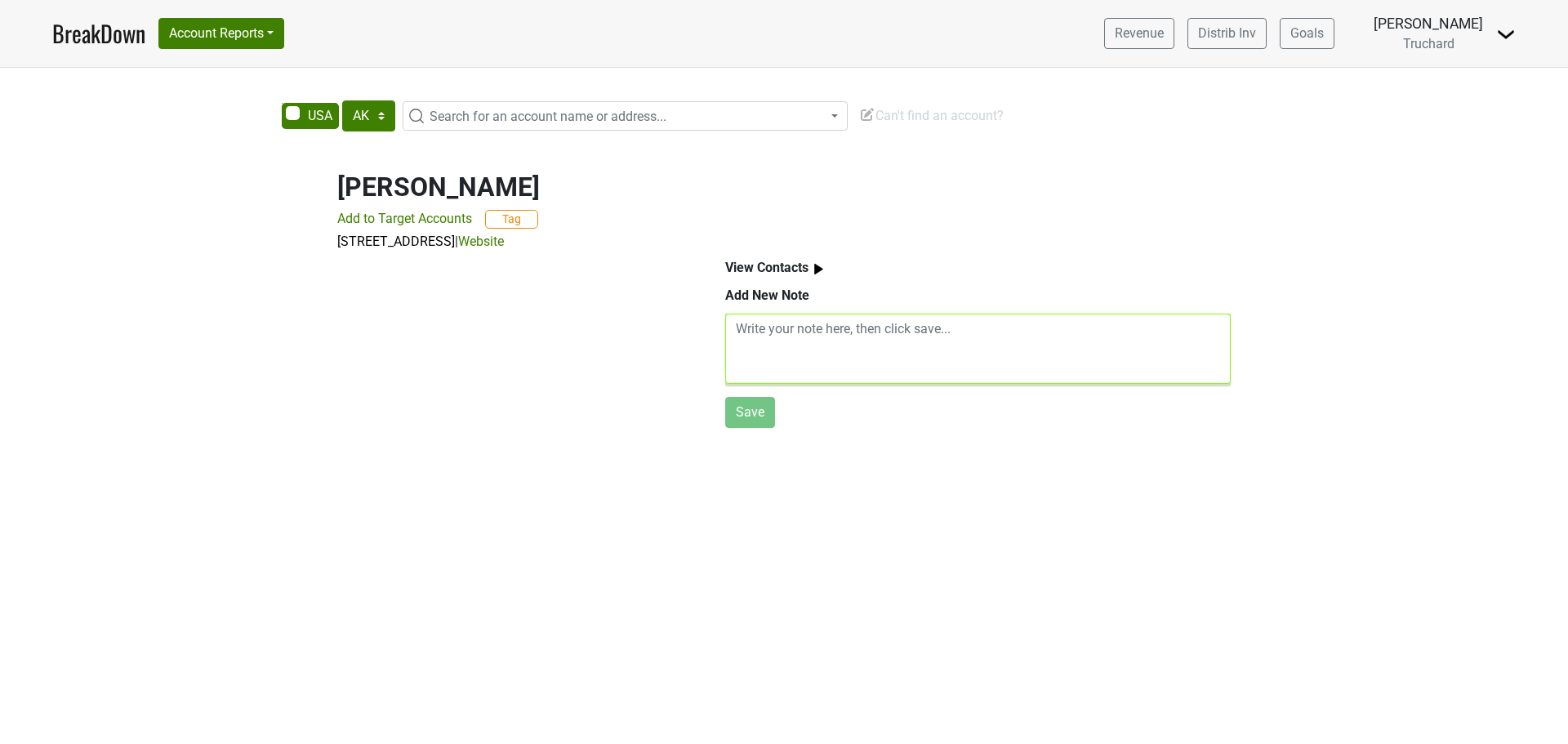
click at [863, 331] on textarea at bounding box center [978, 348] width 506 height 70
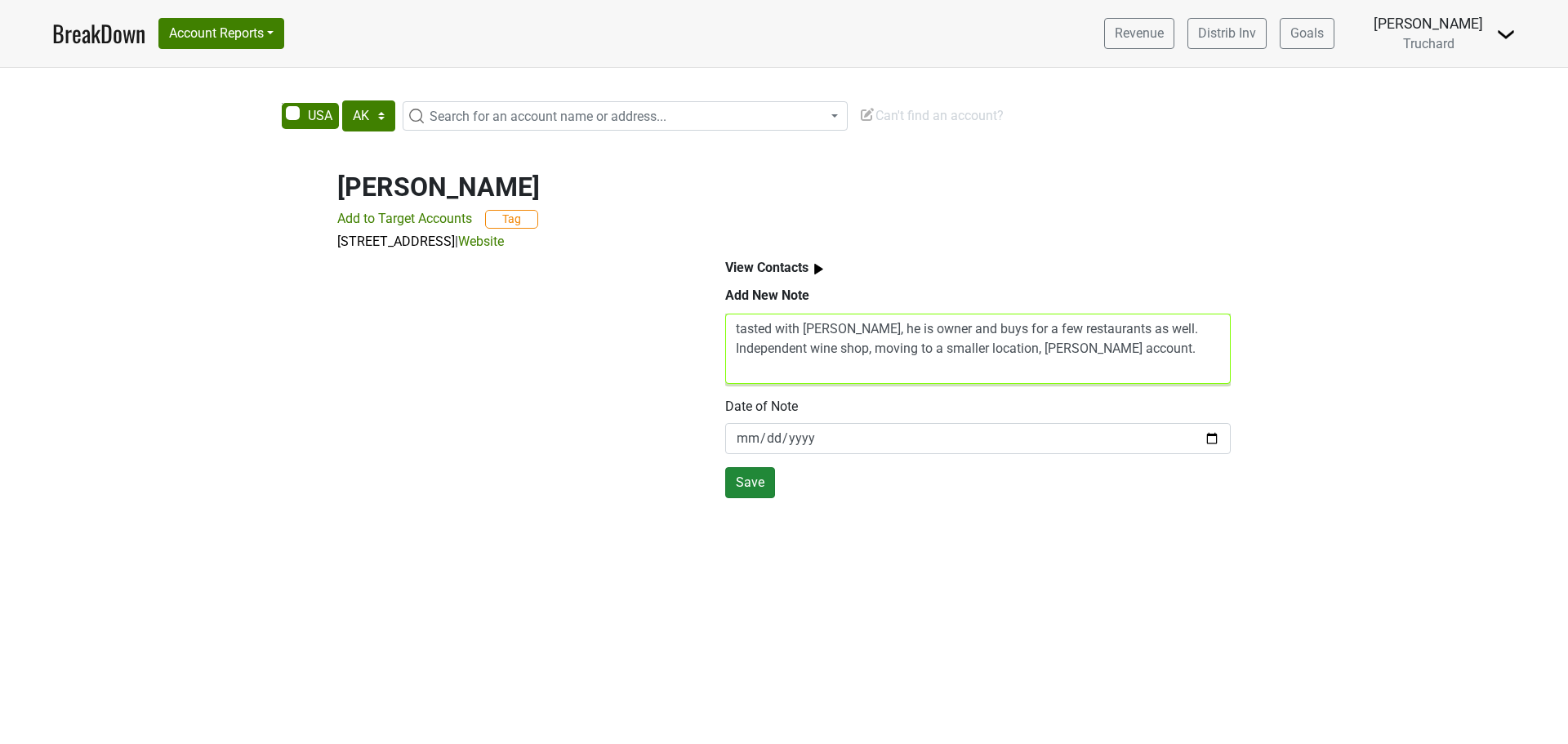
type textarea "tasted with [PERSON_NAME], he is owner and buys for a few restaurants as well. …"
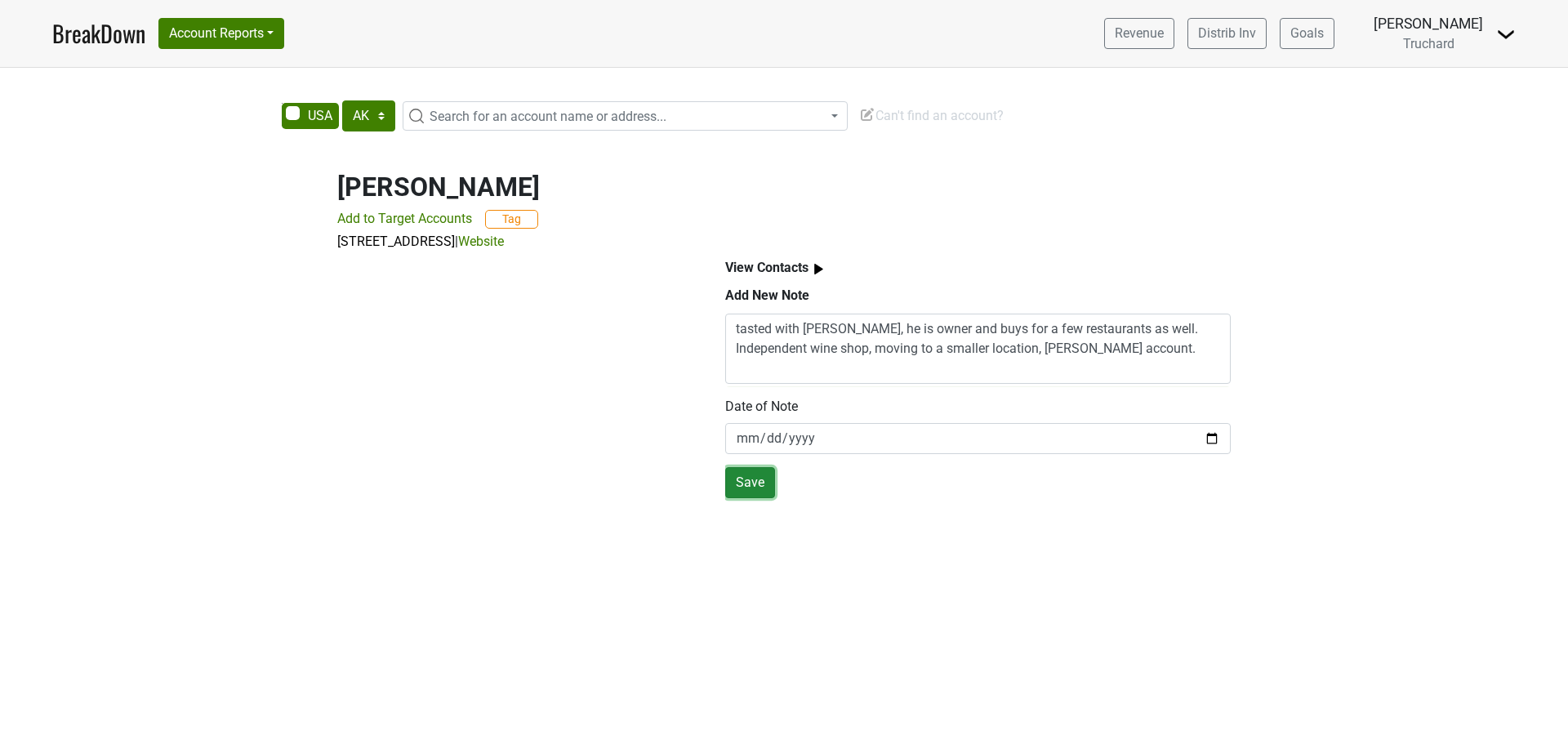
click at [736, 483] on button "Save" at bounding box center [750, 482] width 49 height 31
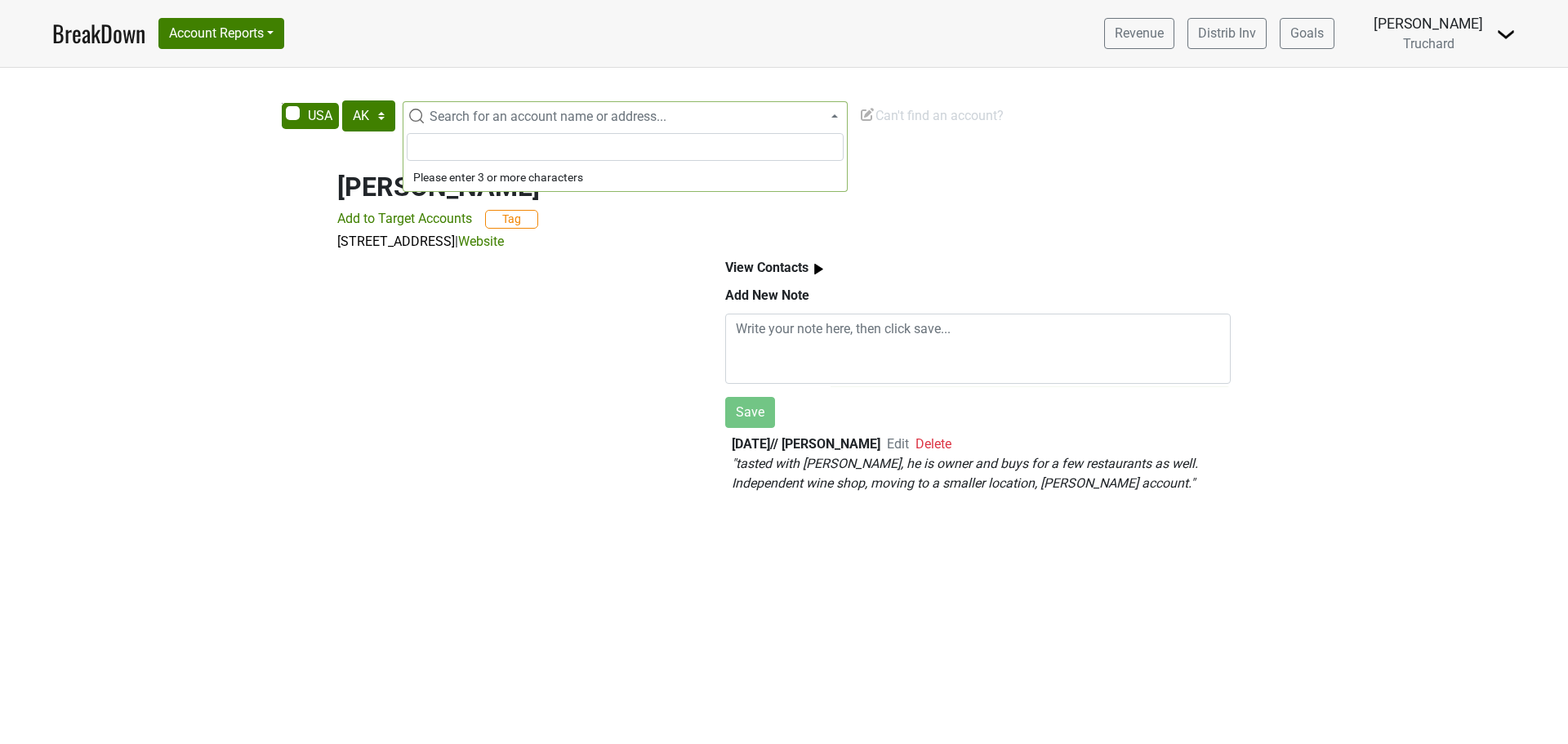
click at [547, 120] on span "Search for an account name or address..." at bounding box center [548, 116] width 237 height 15
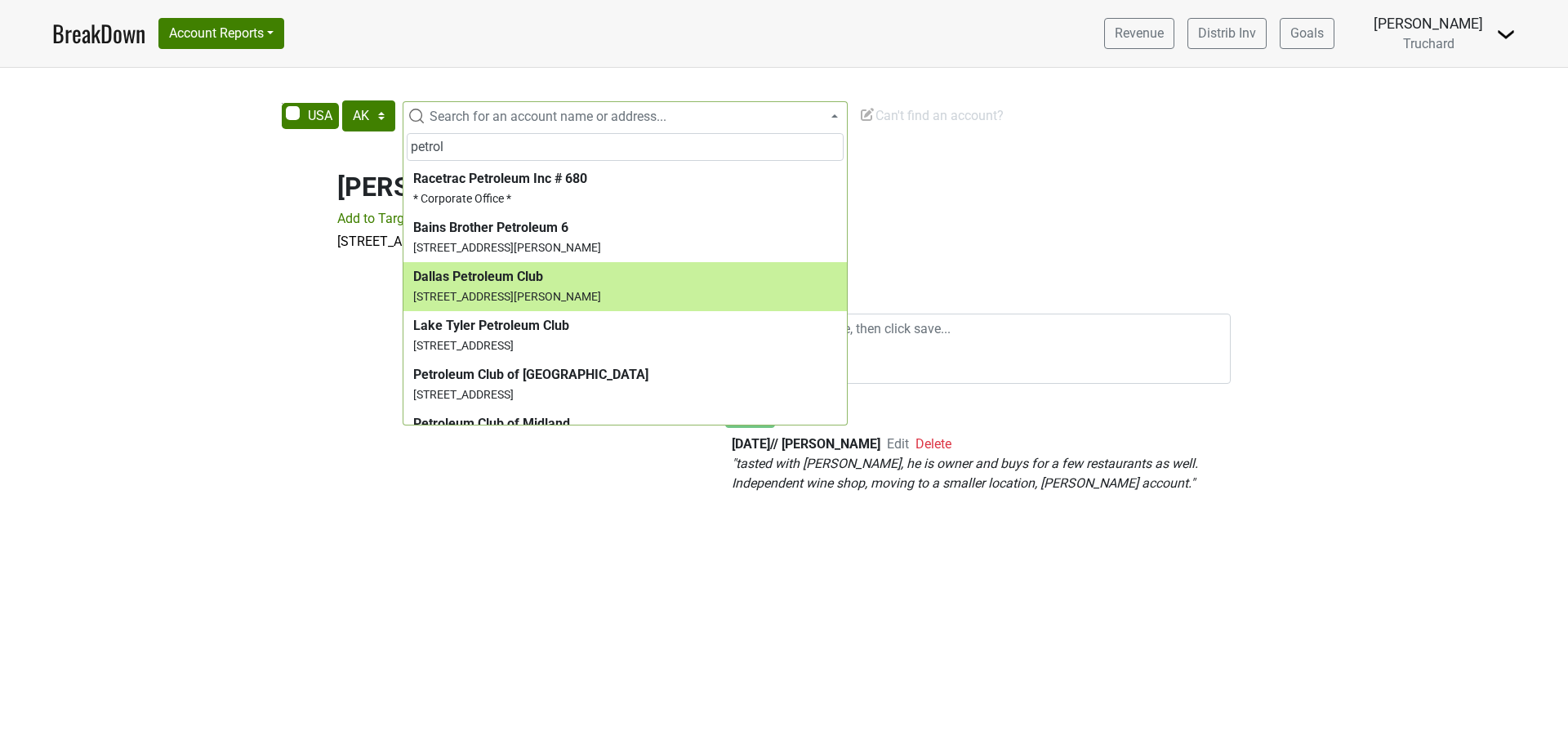
type input "petrol"
select select "6448"
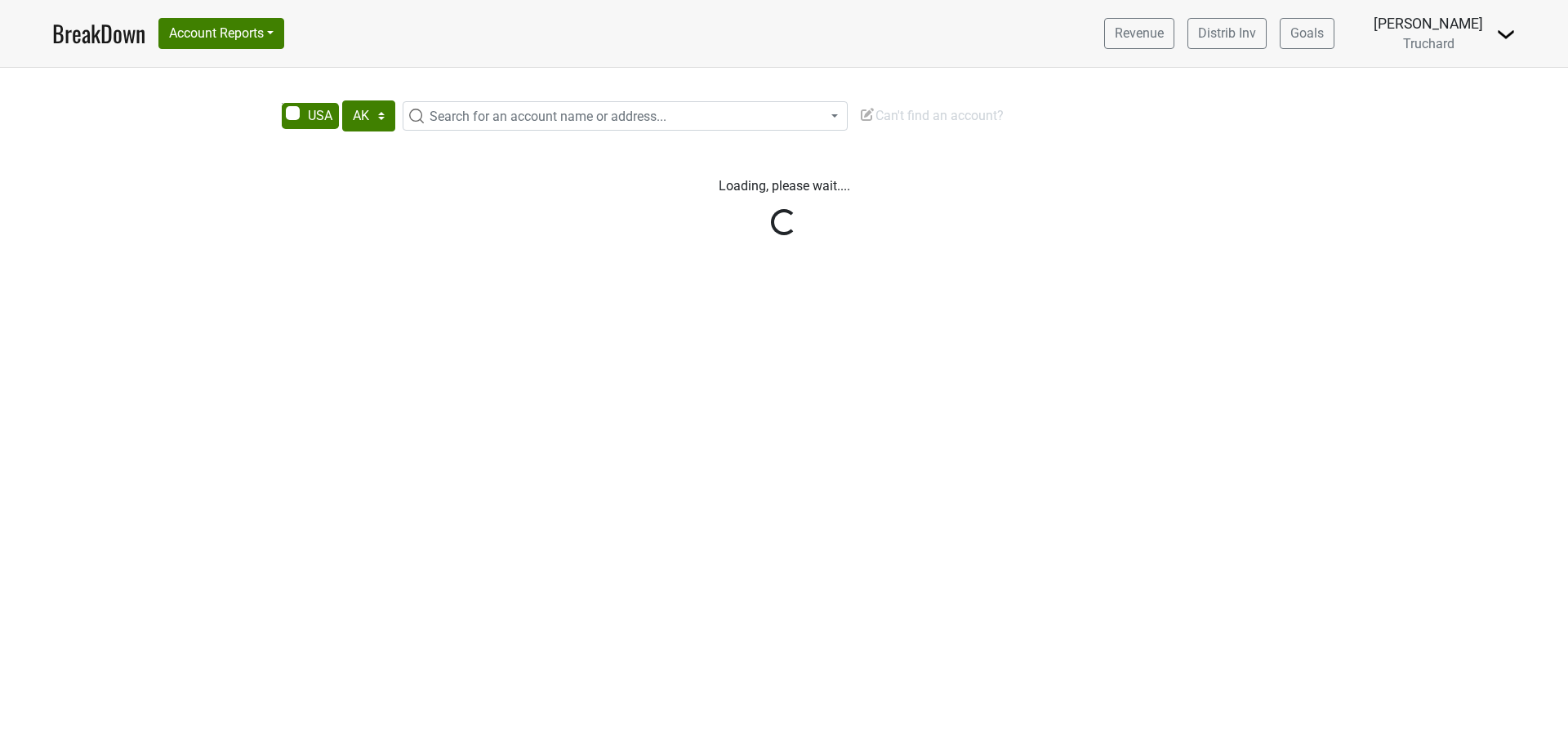
select select "[GEOGRAPHIC_DATA]"
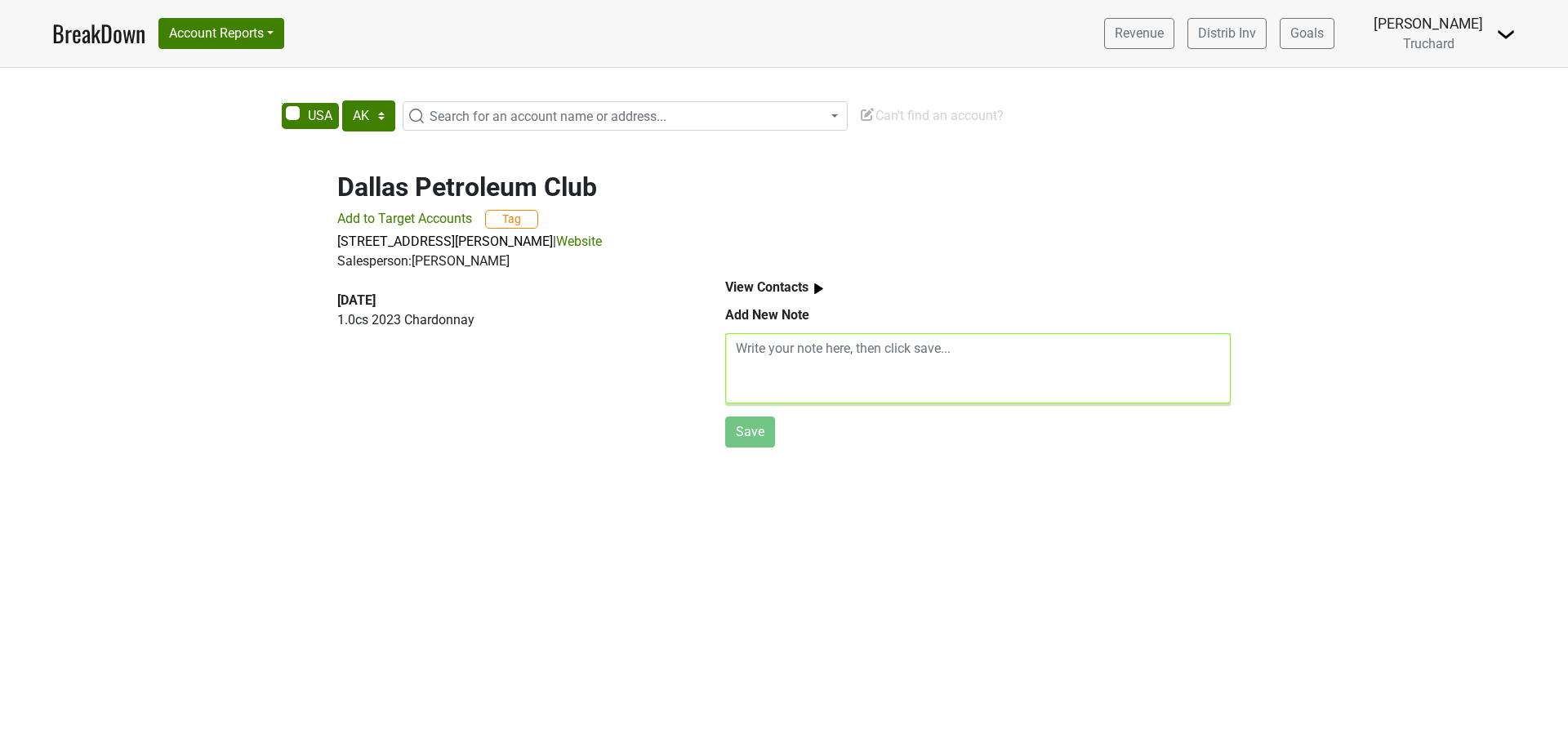
click at [1074, 355] on textarea at bounding box center [978, 368] width 506 height 70
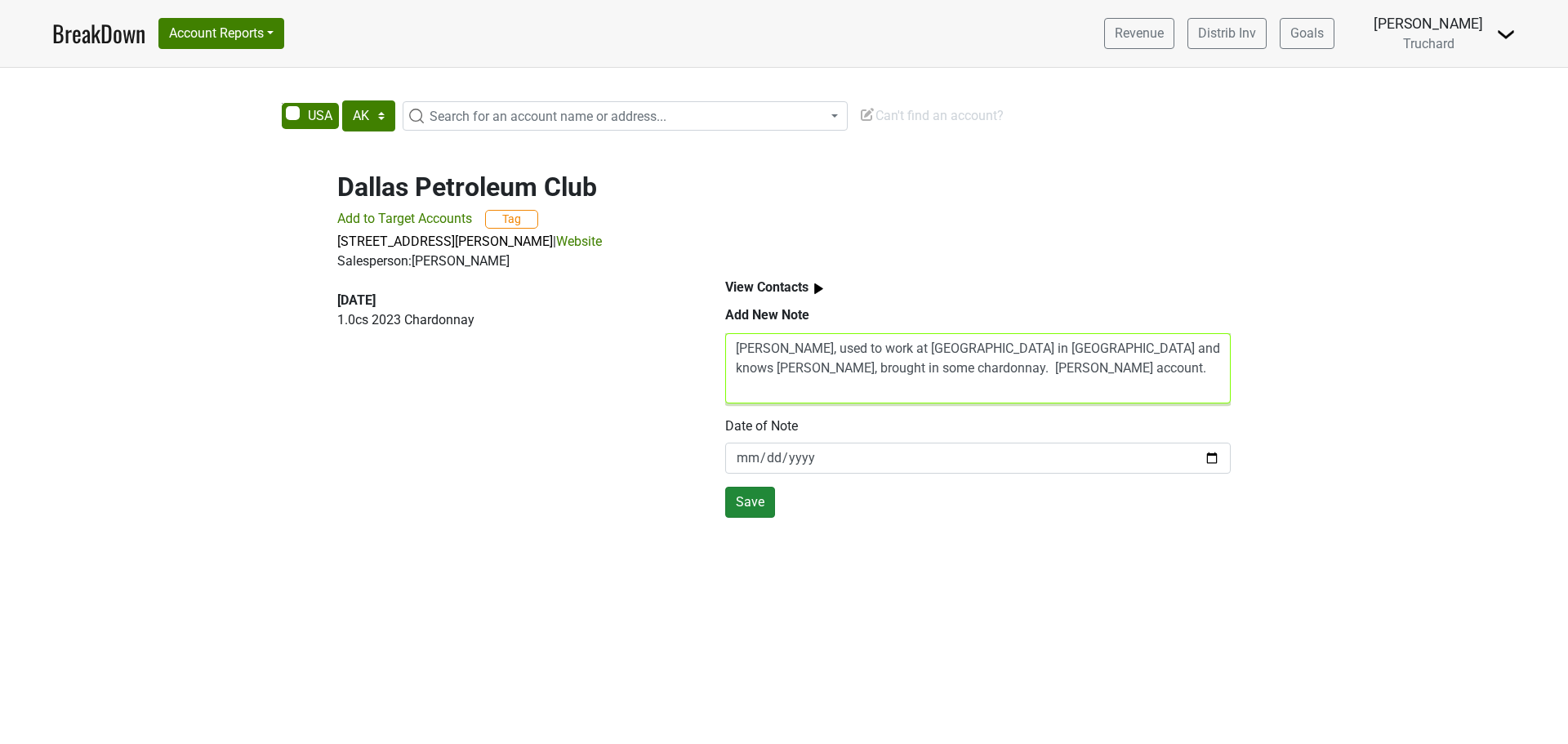
type textarea "[PERSON_NAME], used to work at [GEOGRAPHIC_DATA] in [GEOGRAPHIC_DATA] and knows…"
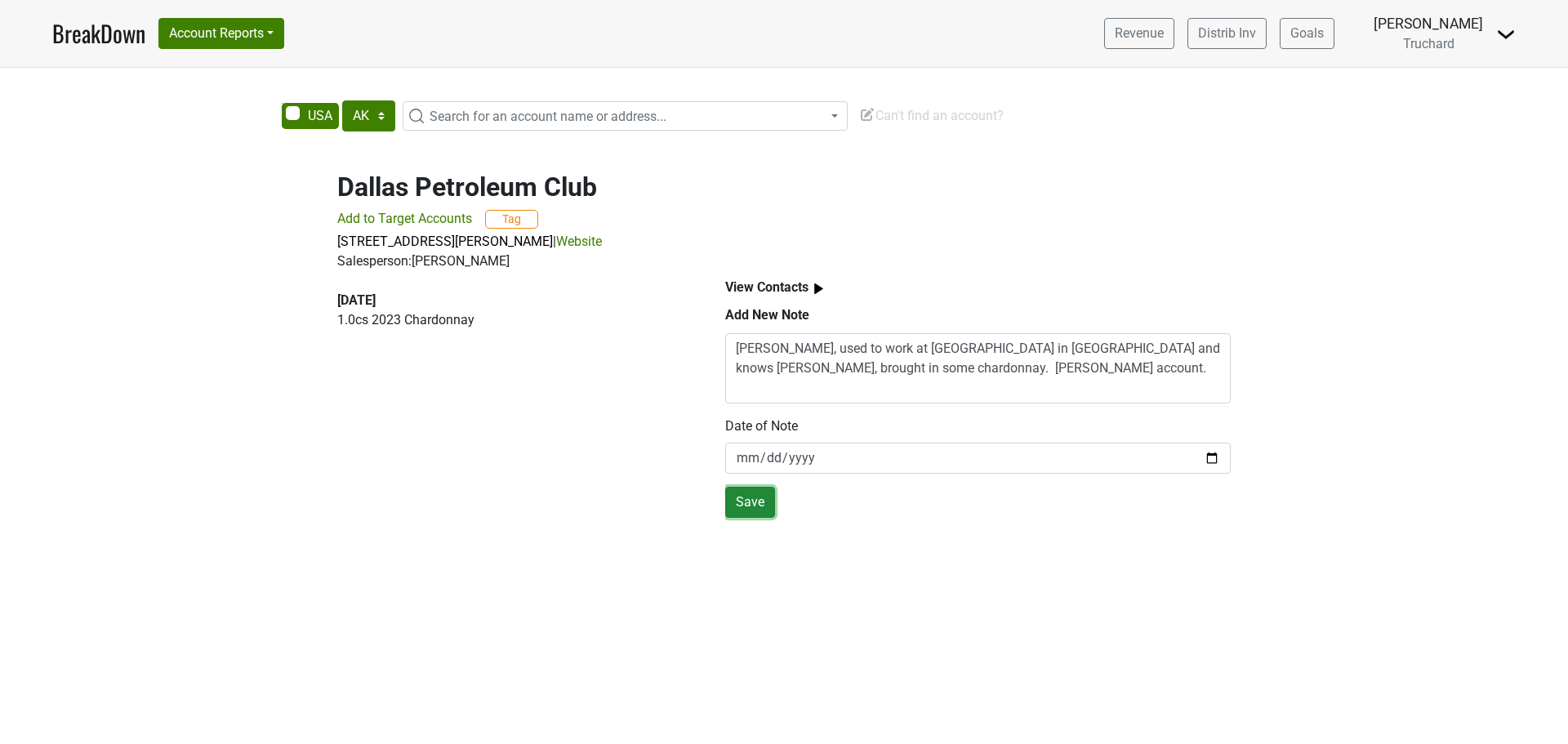
click at [739, 506] on button "Save" at bounding box center [750, 502] width 49 height 31
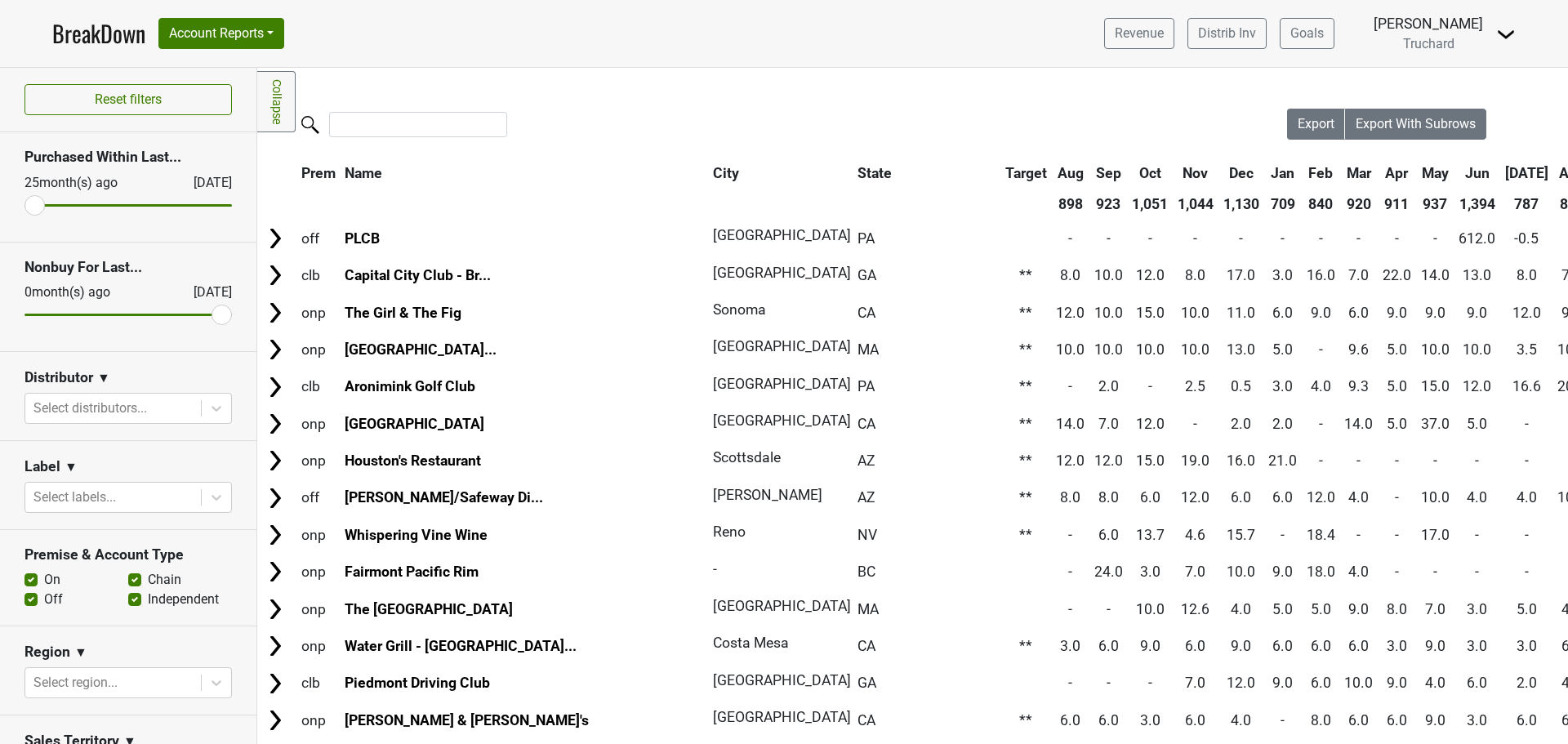
click at [49, 580] on label "On" at bounding box center [52, 580] width 16 height 20
click at [38, 580] on input "On" at bounding box center [31, 578] width 13 height 16
checkbox input "false"
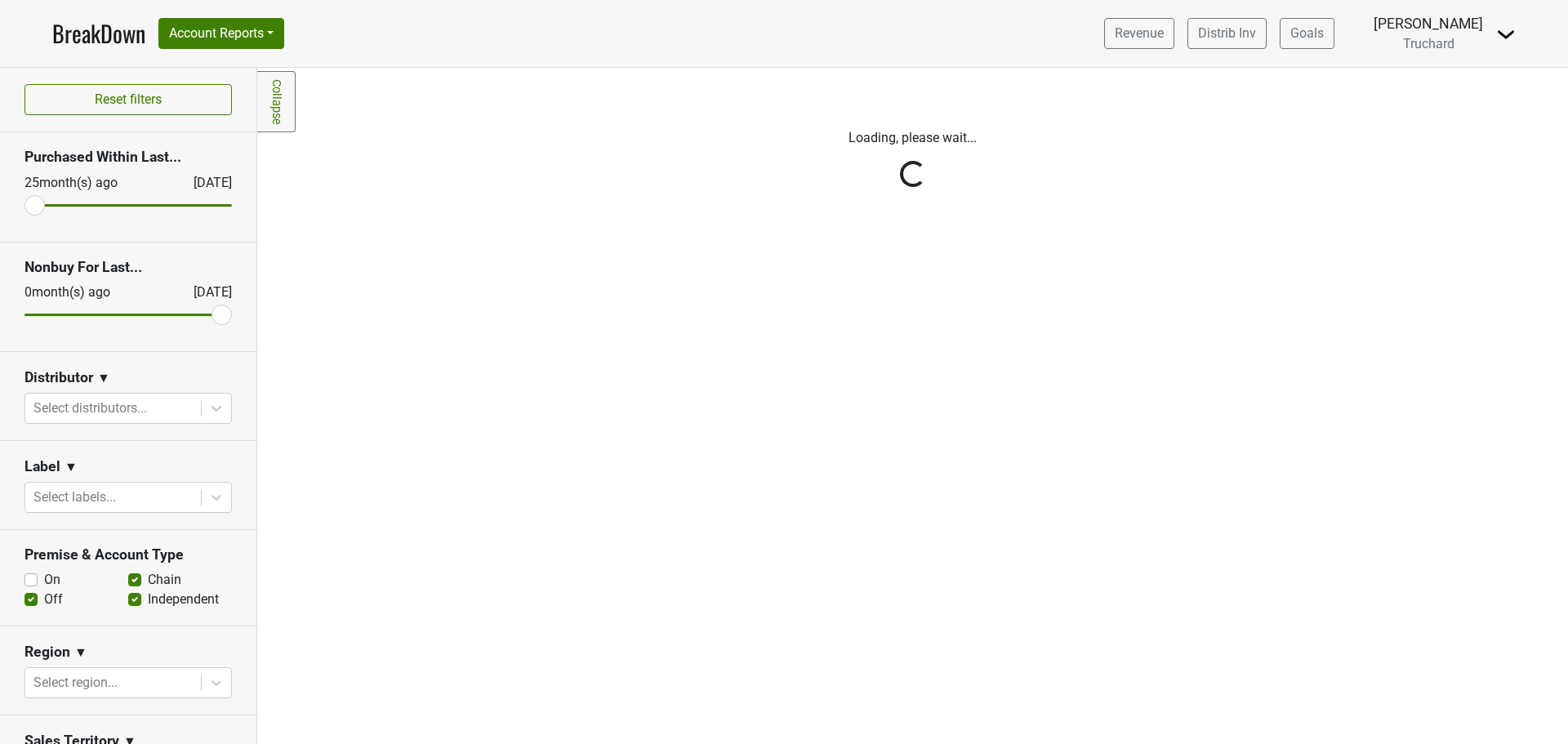
click at [129, 600] on div "Reset filters Purchased Within Last... [DATE] [DATE] Nonbuy For Last... [DATE] …" at bounding box center [128, 405] width 258 height 676
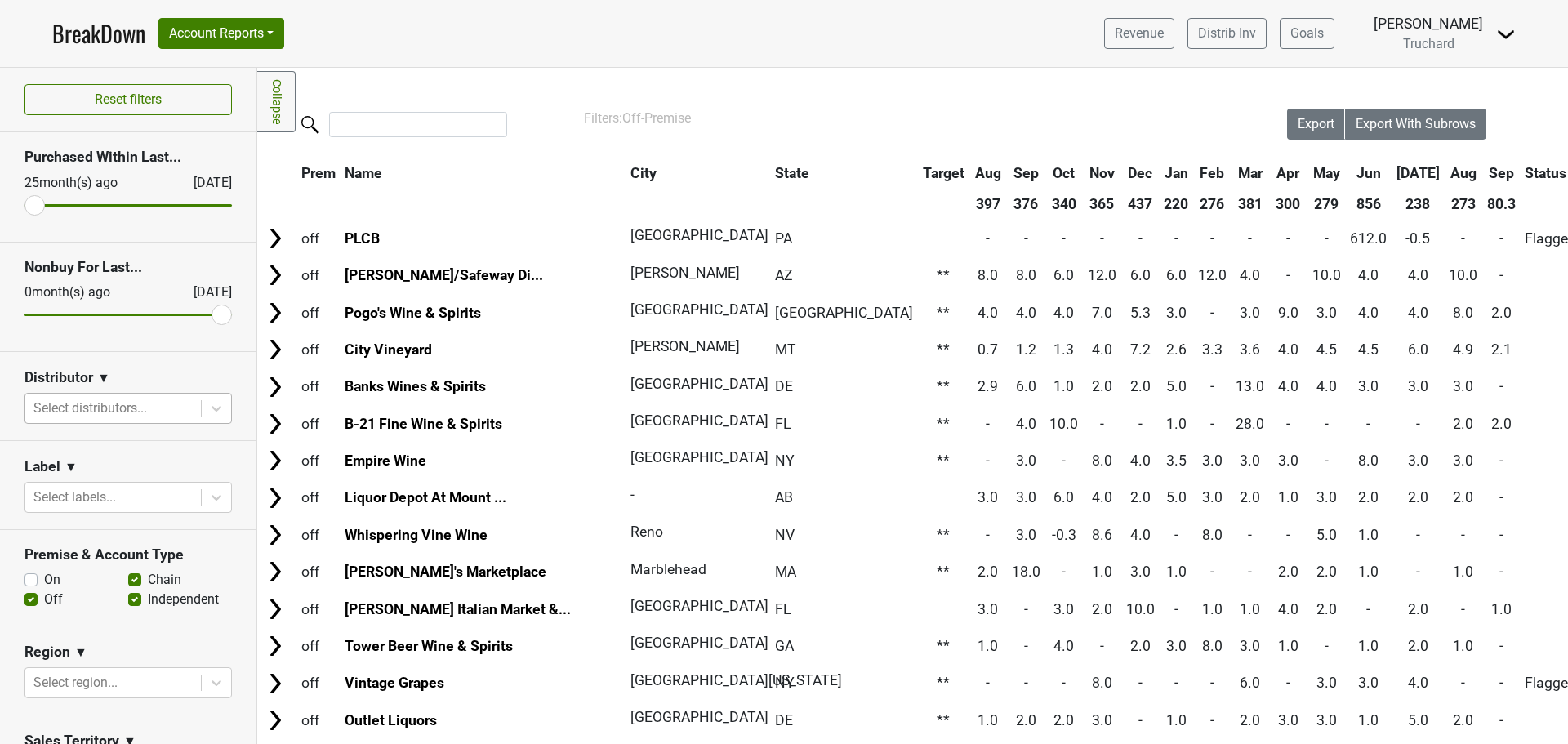
click at [153, 411] on div at bounding box center [112, 407] width 159 height 22
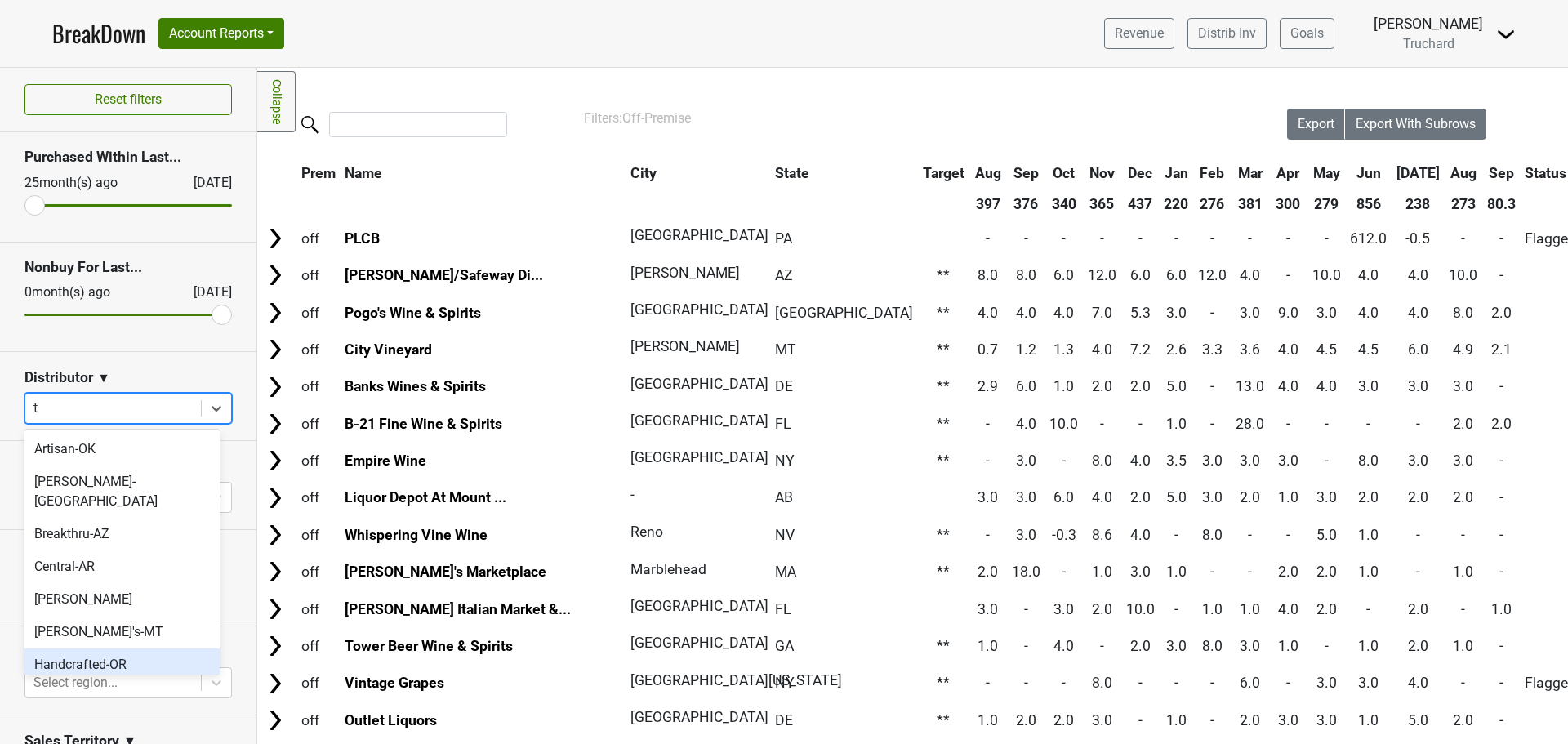
type input "tx"
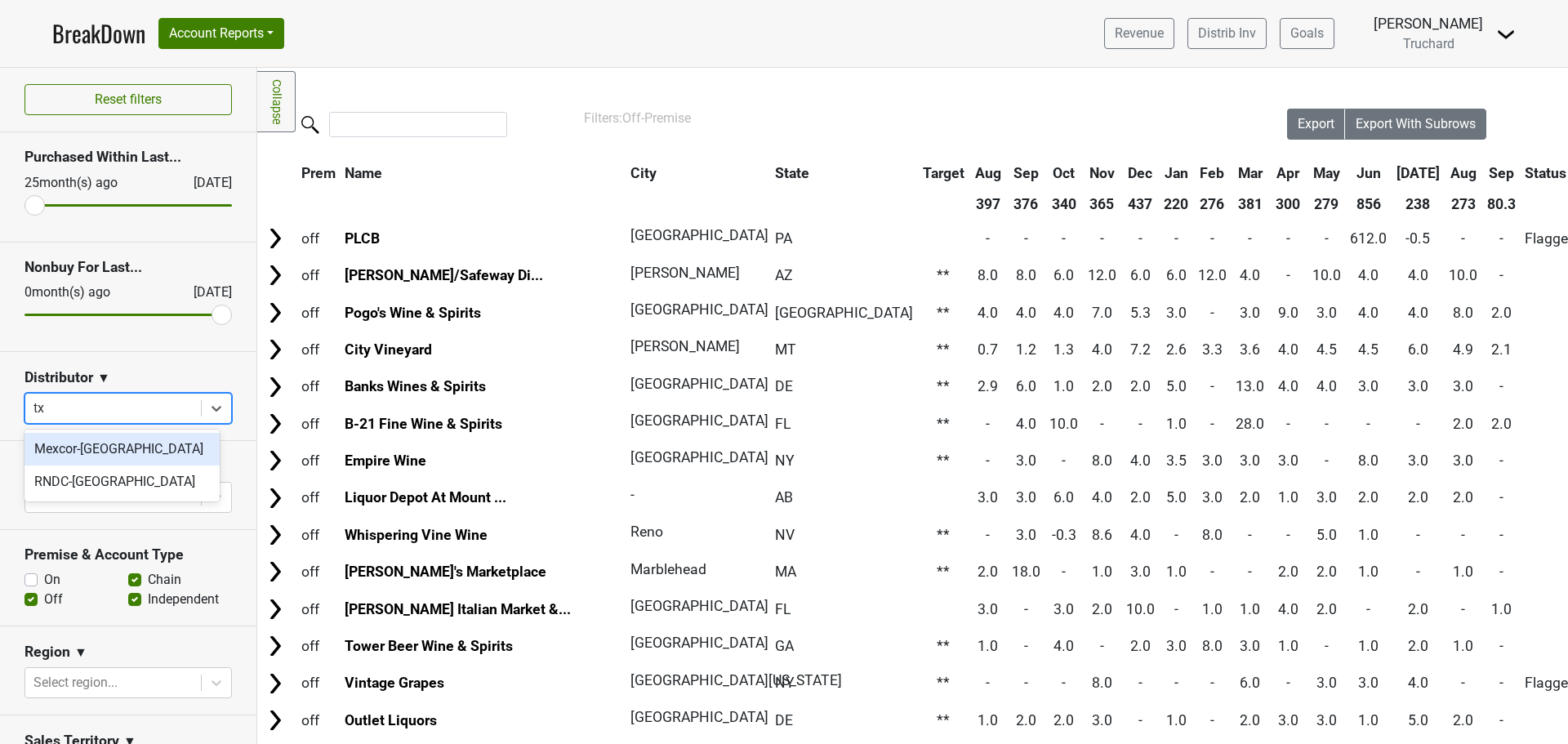
click at [144, 457] on div "Mexcor-[GEOGRAPHIC_DATA]" at bounding box center [121, 449] width 195 height 32
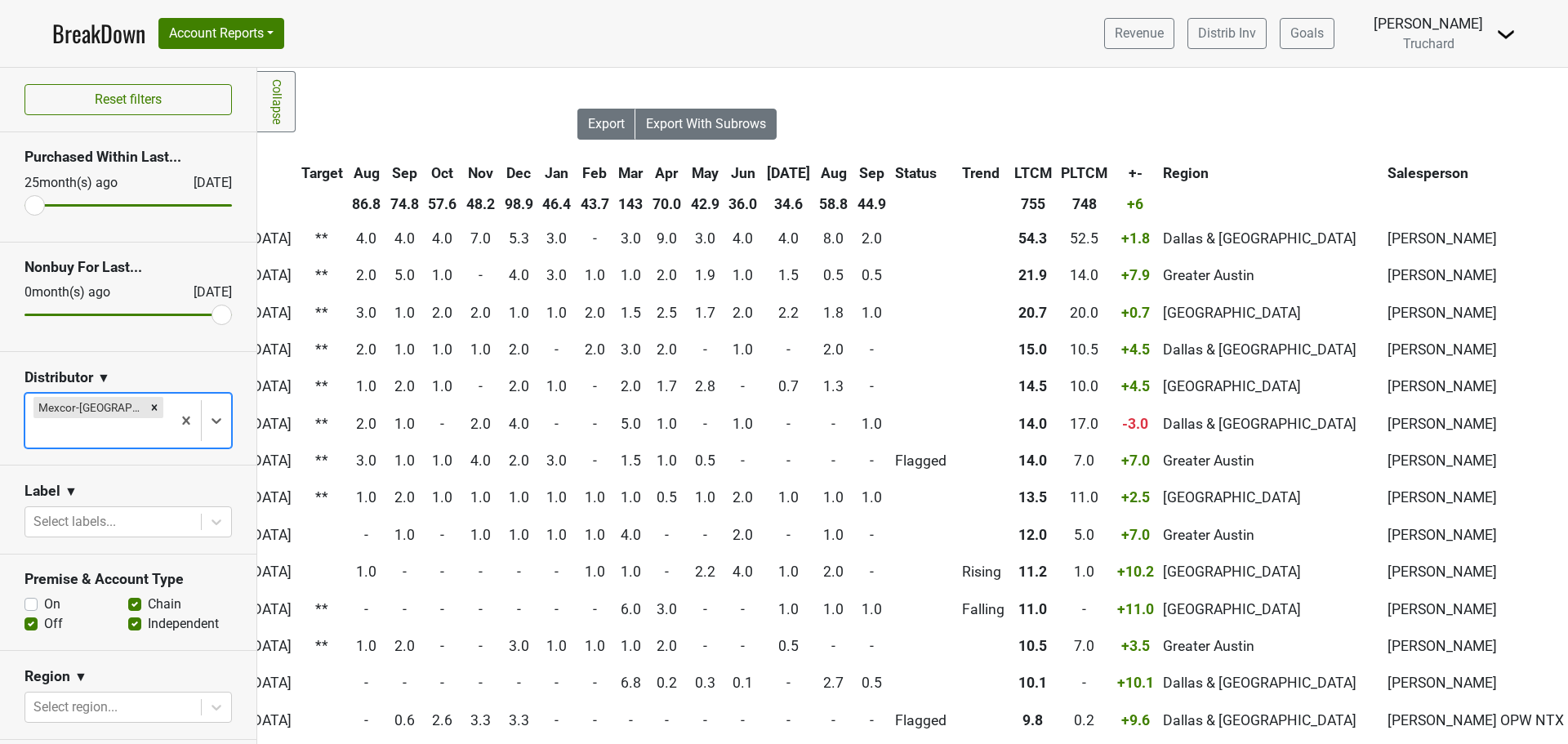
scroll to position [0, 674]
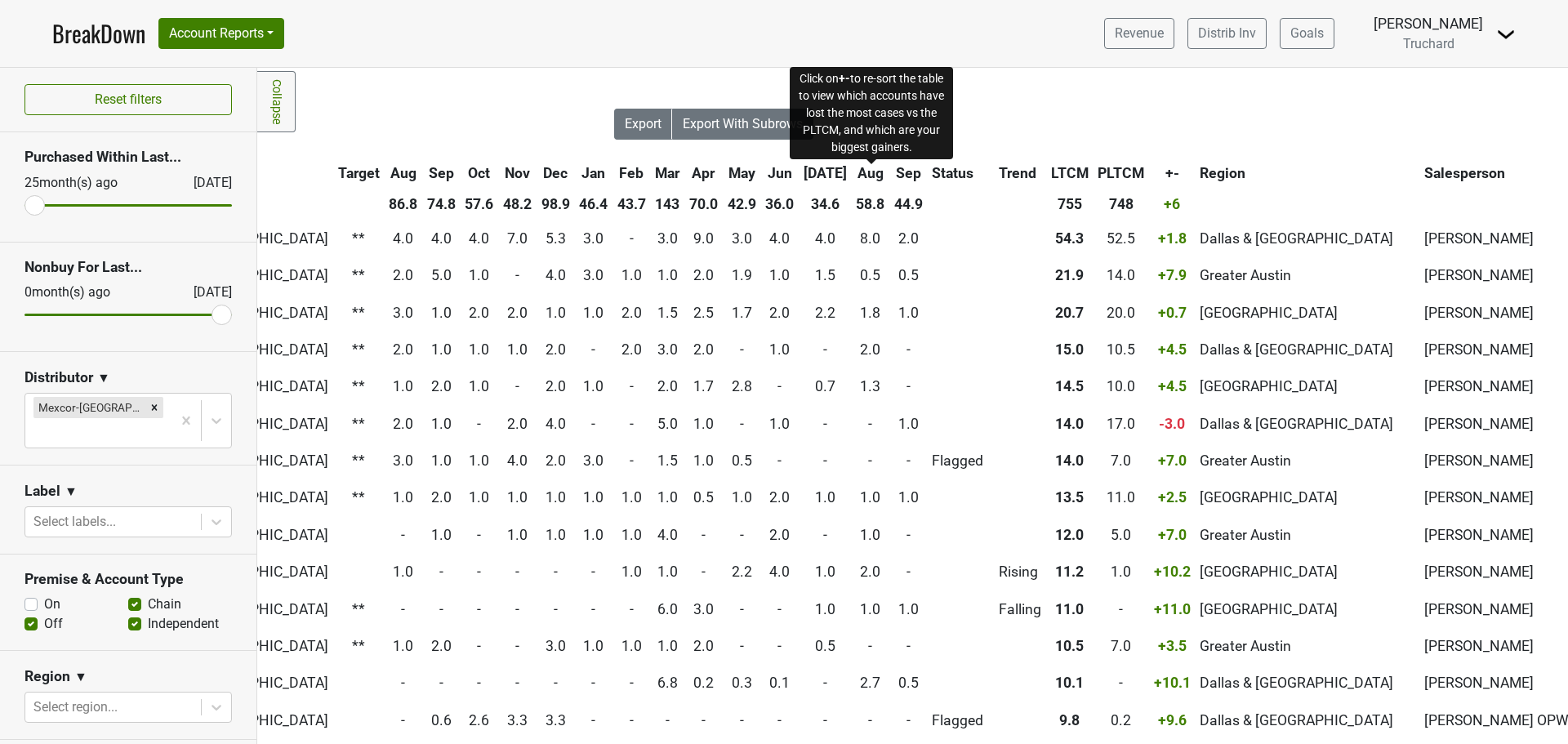
click at [1166, 174] on span "+-" at bounding box center [1172, 173] width 13 height 16
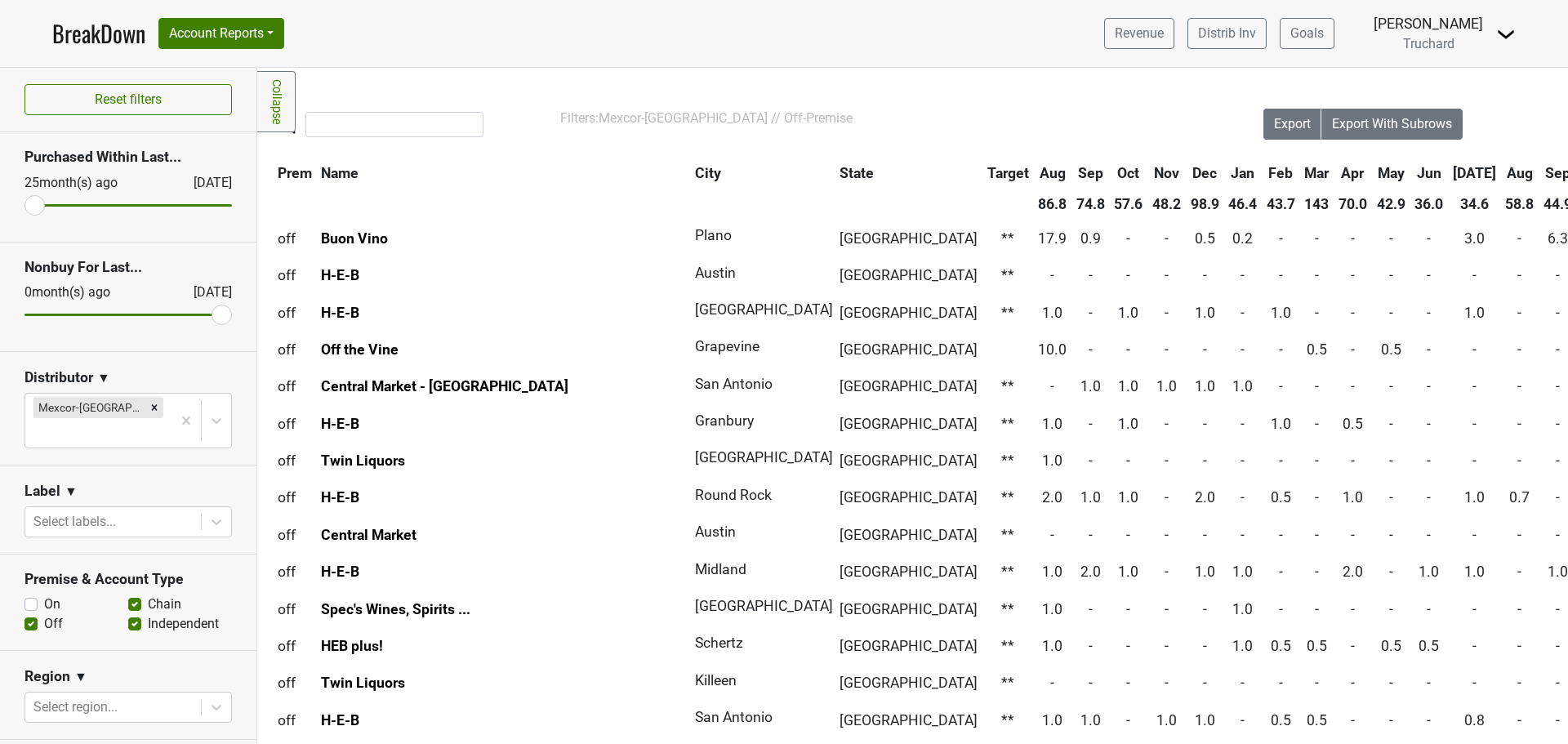
scroll to position [0, 0]
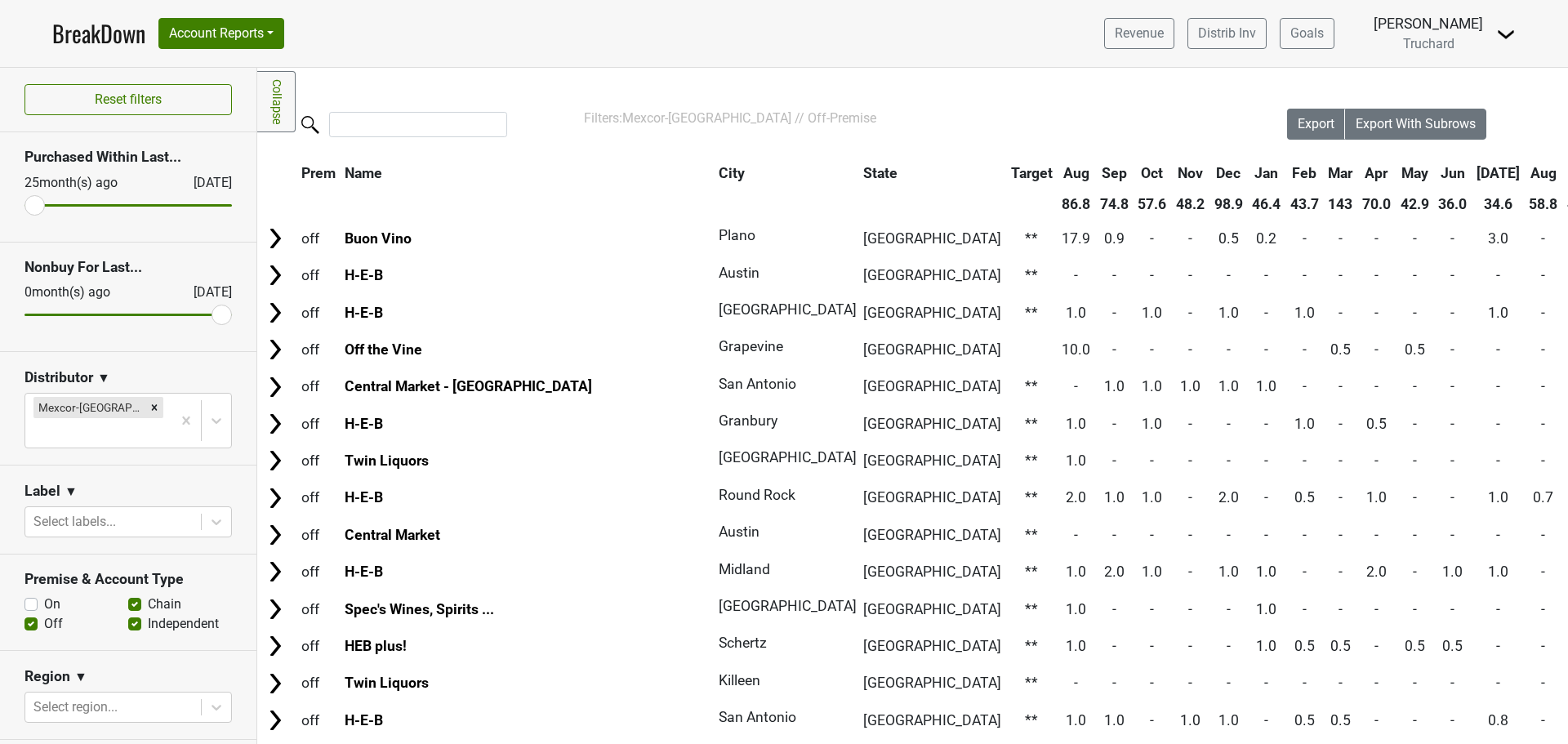
click at [148, 614] on label "Independent" at bounding box center [183, 624] width 71 height 20
click at [131, 614] on input "Independent" at bounding box center [135, 622] width 13 height 16
checkbox input "false"
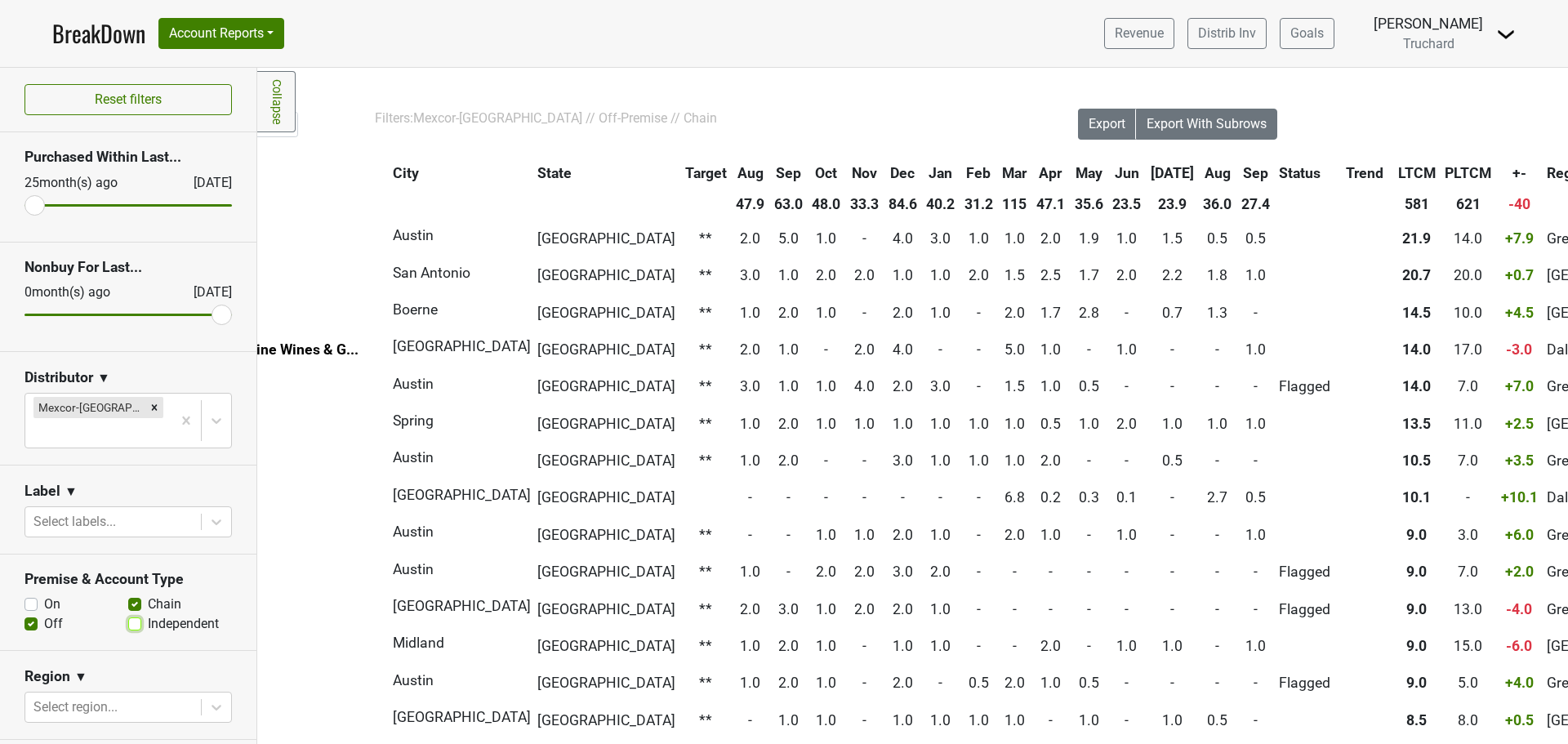
scroll to position [0, 364]
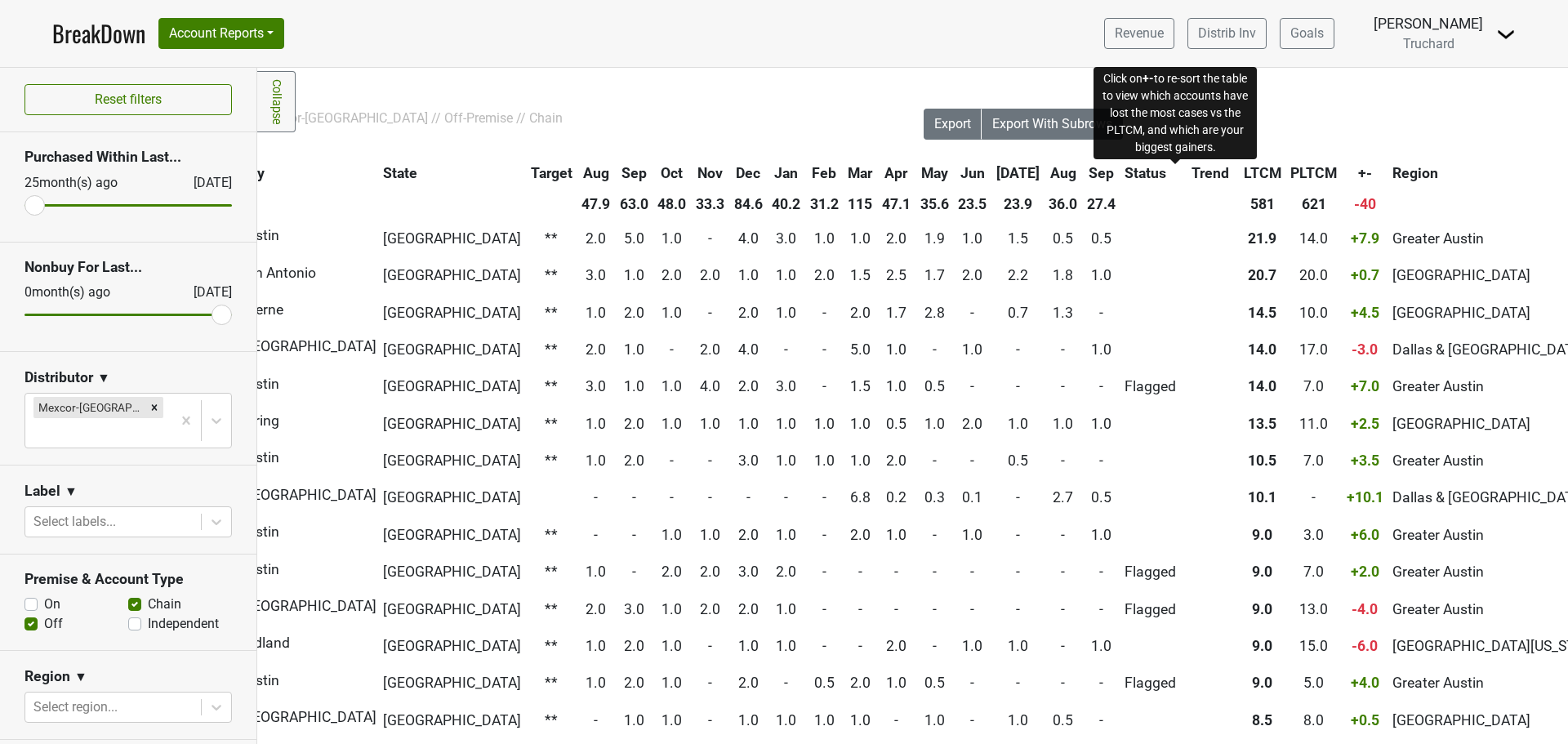
click at [1359, 174] on span "+-" at bounding box center [1365, 173] width 13 height 16
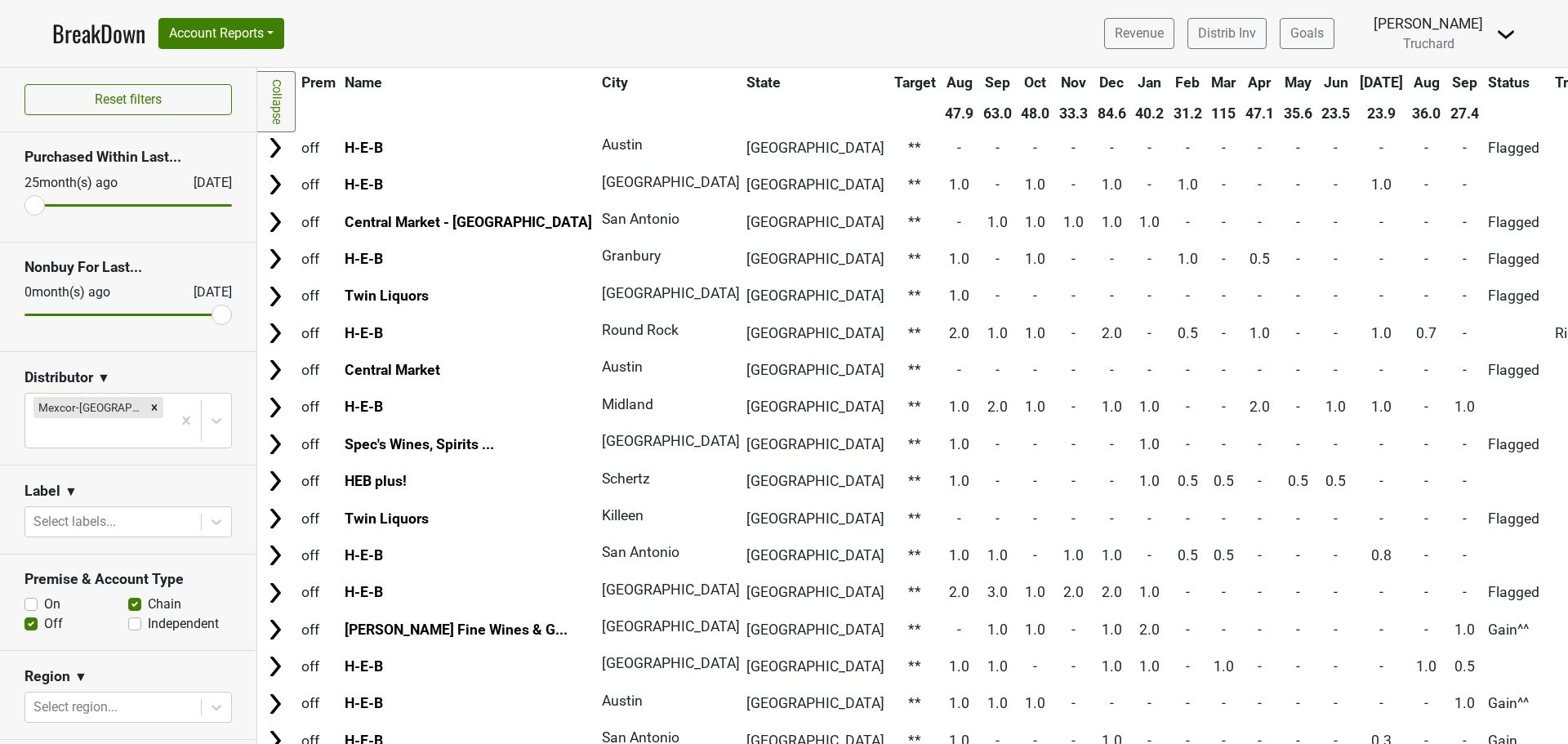
scroll to position [0, 0]
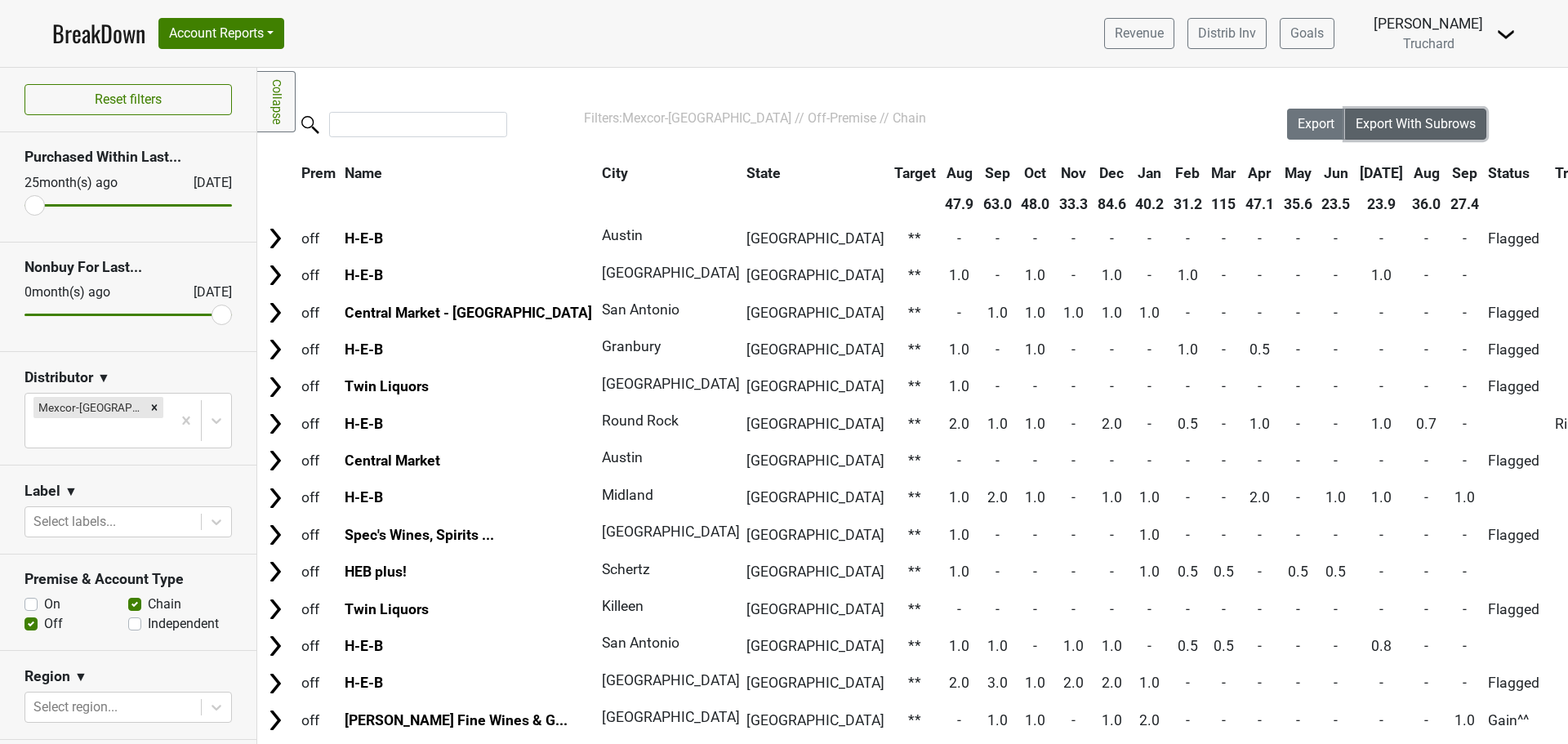
click at [1399, 127] on span "Export With Subrows" at bounding box center [1416, 123] width 120 height 15
drag, startPoint x: 1292, startPoint y: 130, endPoint x: 1264, endPoint y: 148, distance: 33.3
click at [1298, 130] on span "Export" at bounding box center [1316, 123] width 37 height 15
